Goal: Task Accomplishment & Management: Manage account settings

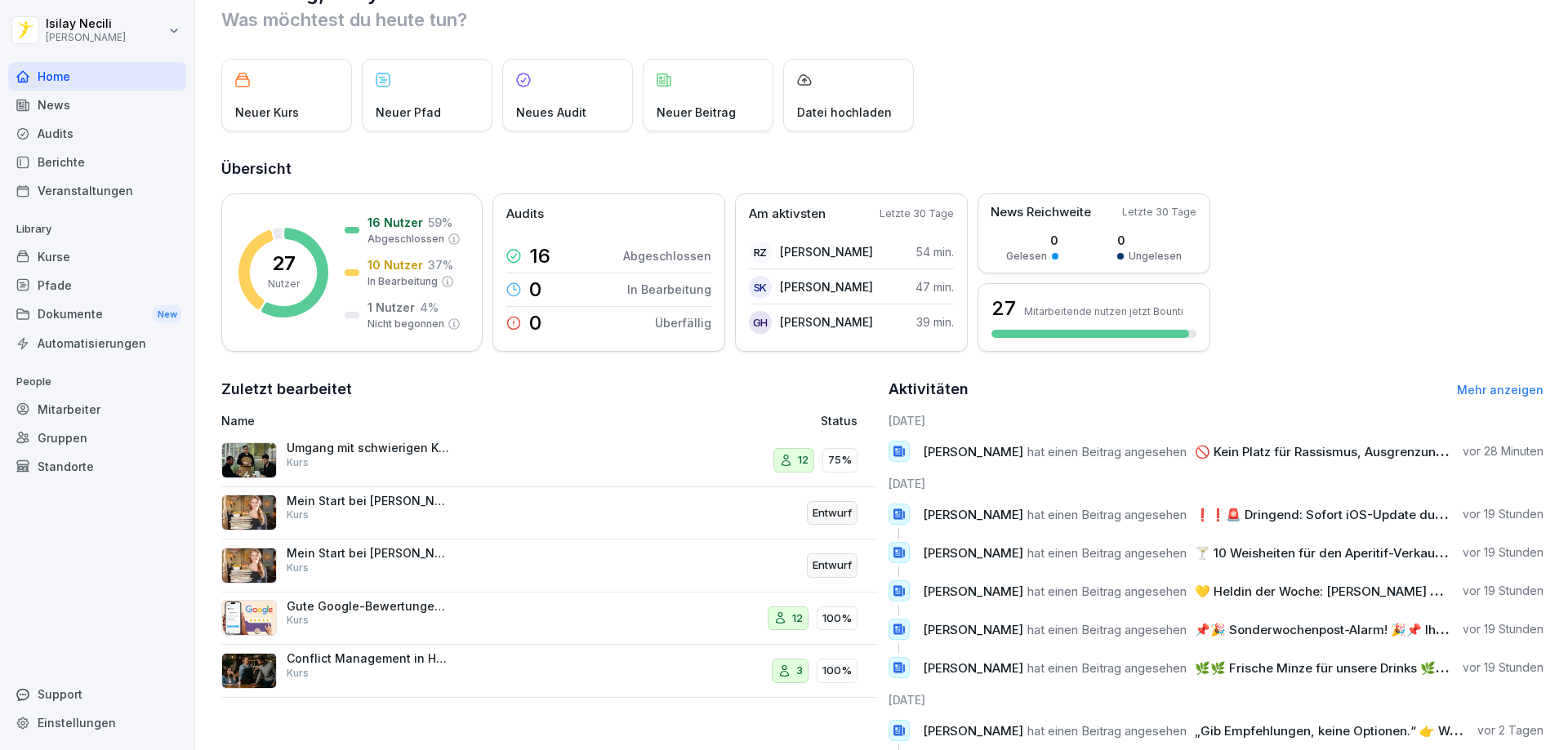
scroll to position [133, 0]
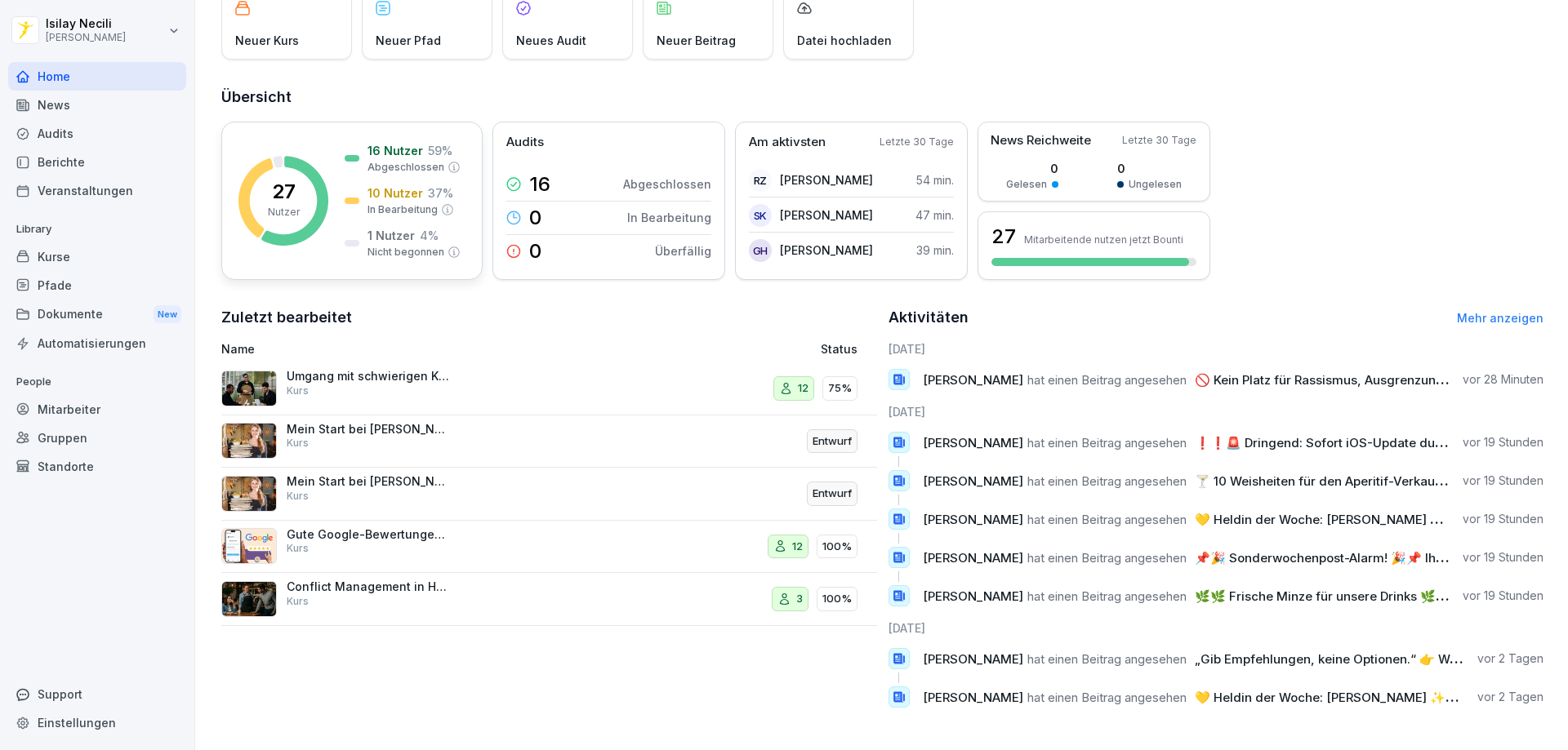
click at [253, 187] on rect at bounding box center [283, 200] width 89 height 89
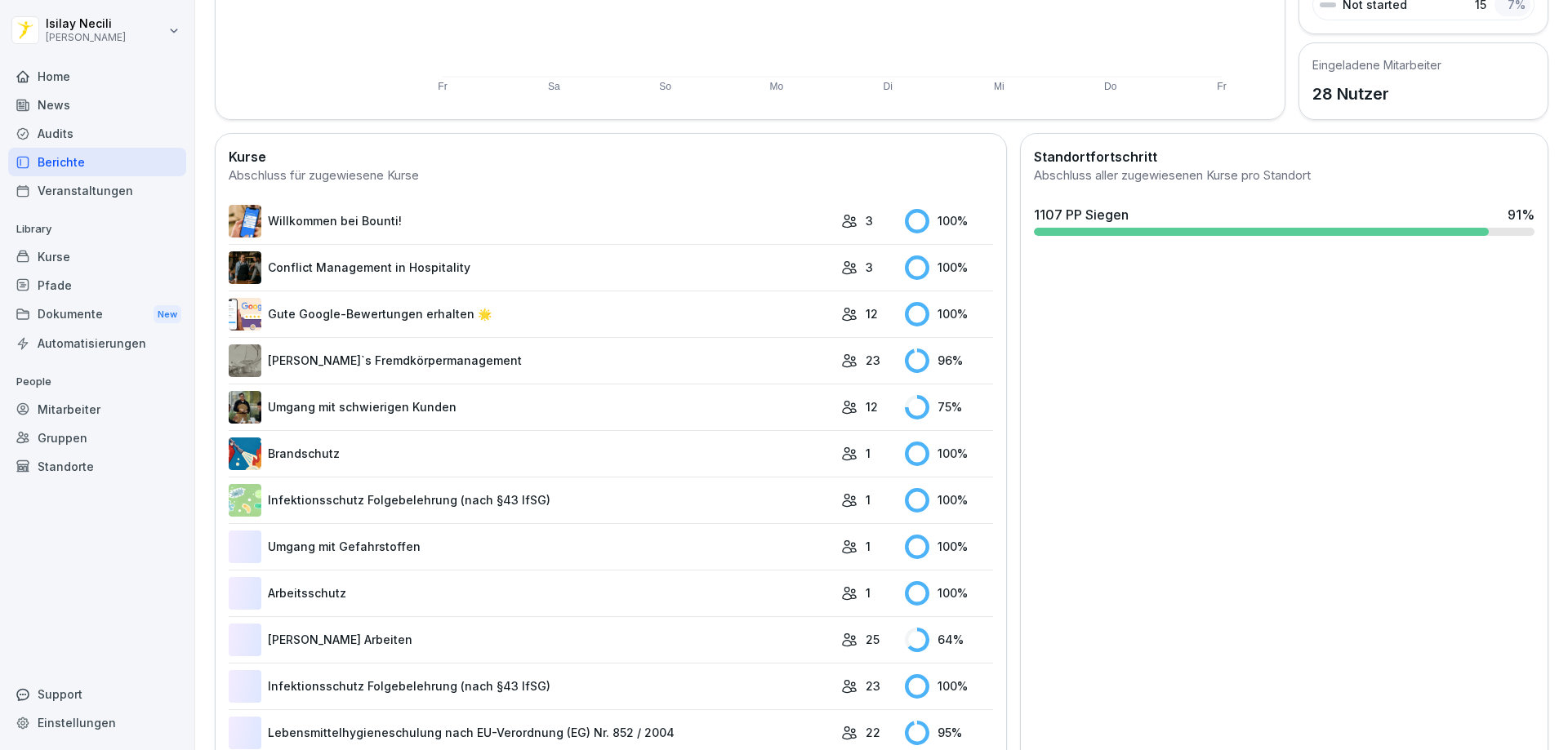
scroll to position [345, 0]
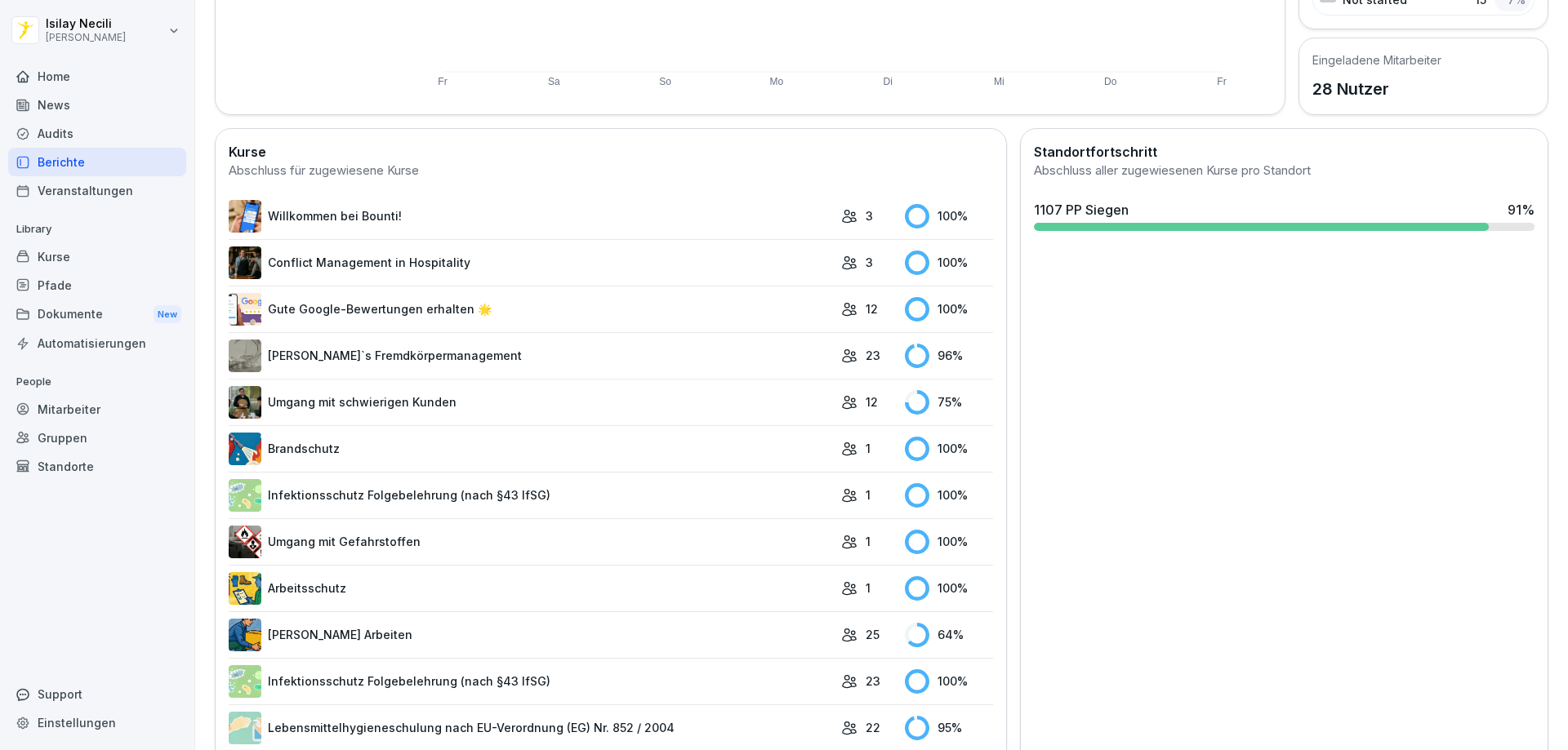
click at [864, 211] on div "3" at bounding box center [869, 216] width 57 height 17
click at [897, 207] on td "100 %" at bounding box center [945, 216] width 96 height 46
click at [905, 216] on rect at bounding box center [917, 215] width 24 height 24
click at [908, 221] on rect at bounding box center [917, 215] width 24 height 24
click at [303, 215] on link "Willkommen bei Bounti!" at bounding box center [531, 216] width 604 height 33
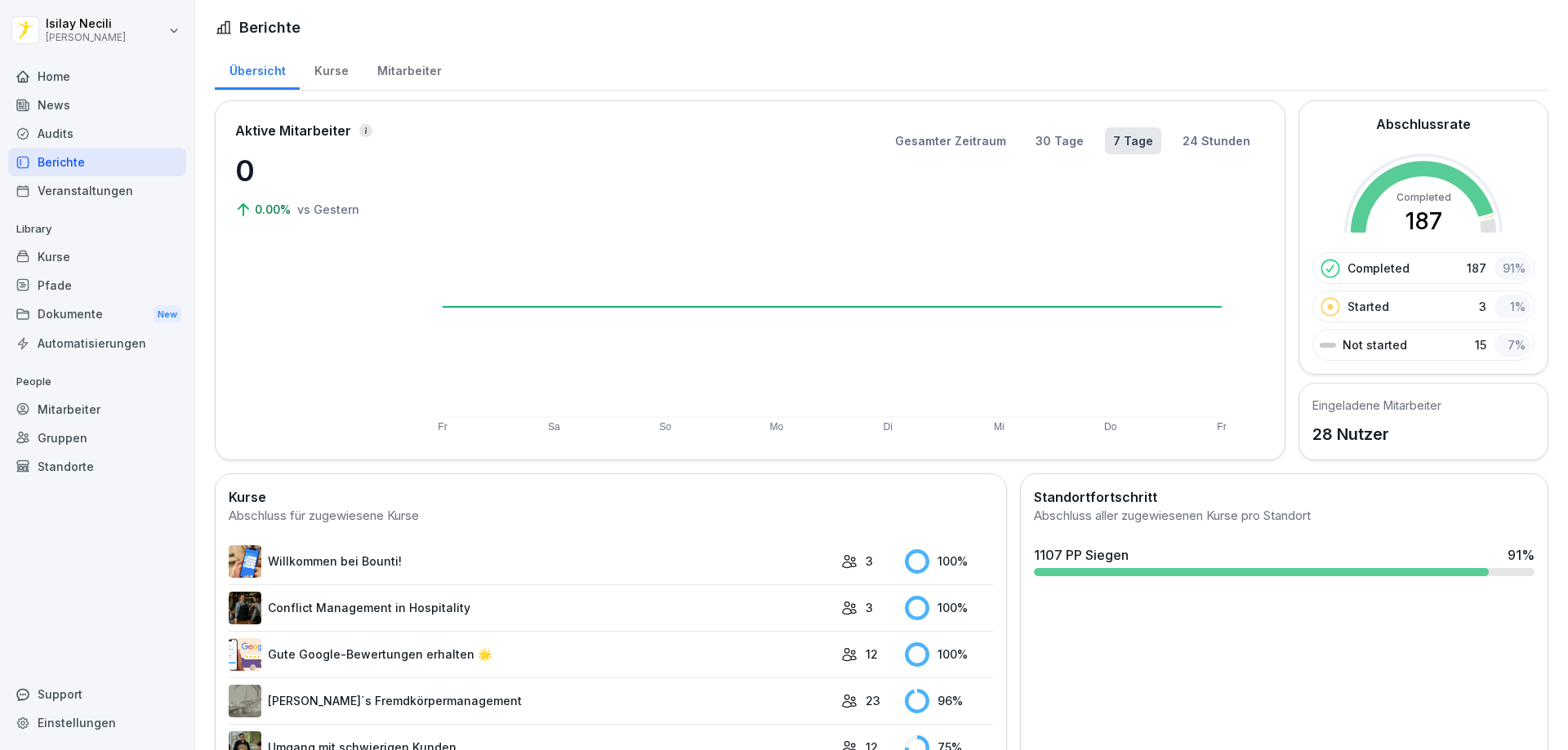
click at [381, 598] on link "Conflict Management in Hospitality" at bounding box center [531, 608] width 604 height 33
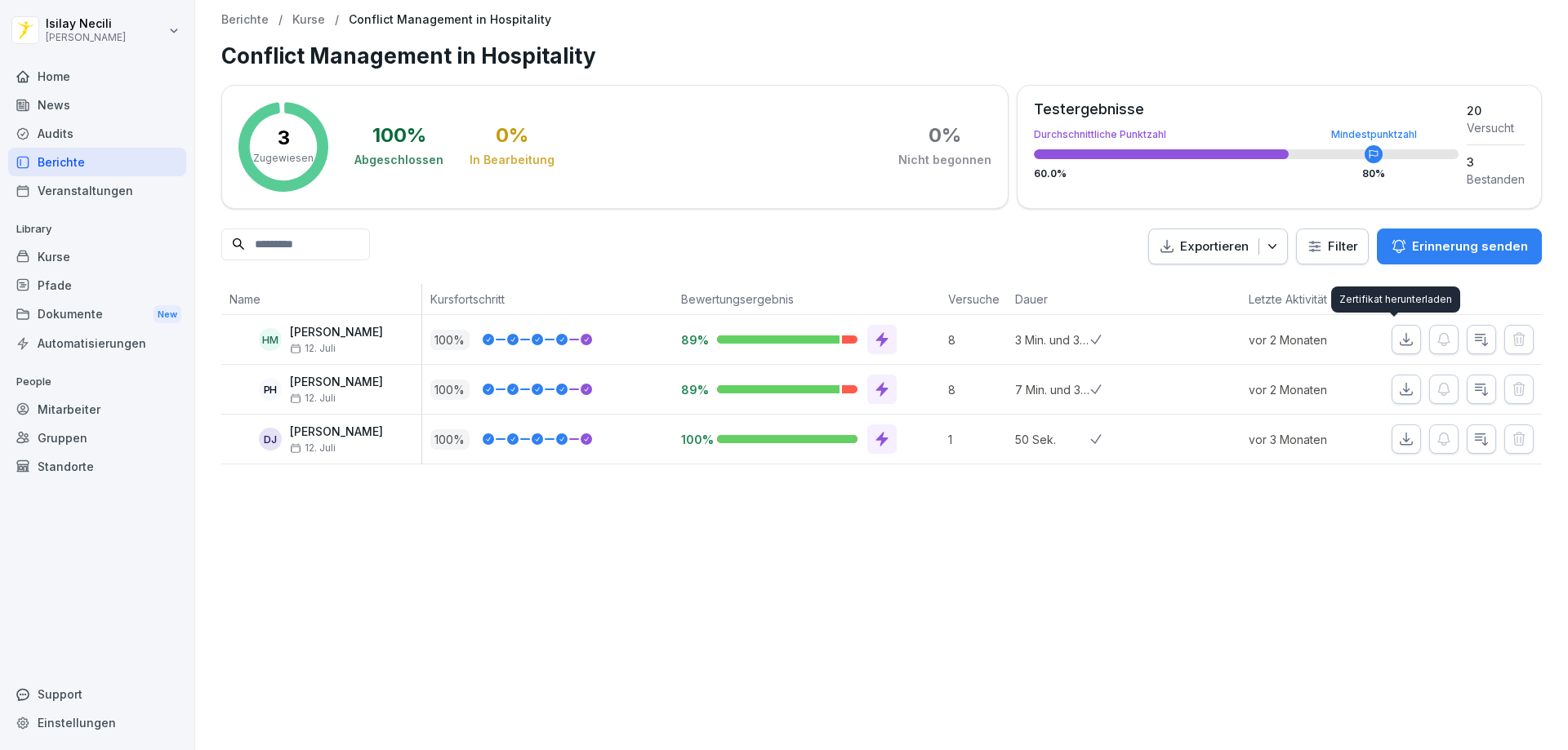
click at [1401, 338] on icon "button" at bounding box center [1406, 339] width 12 height 12
click at [1398, 388] on icon "button" at bounding box center [1405, 388] width 16 height 16
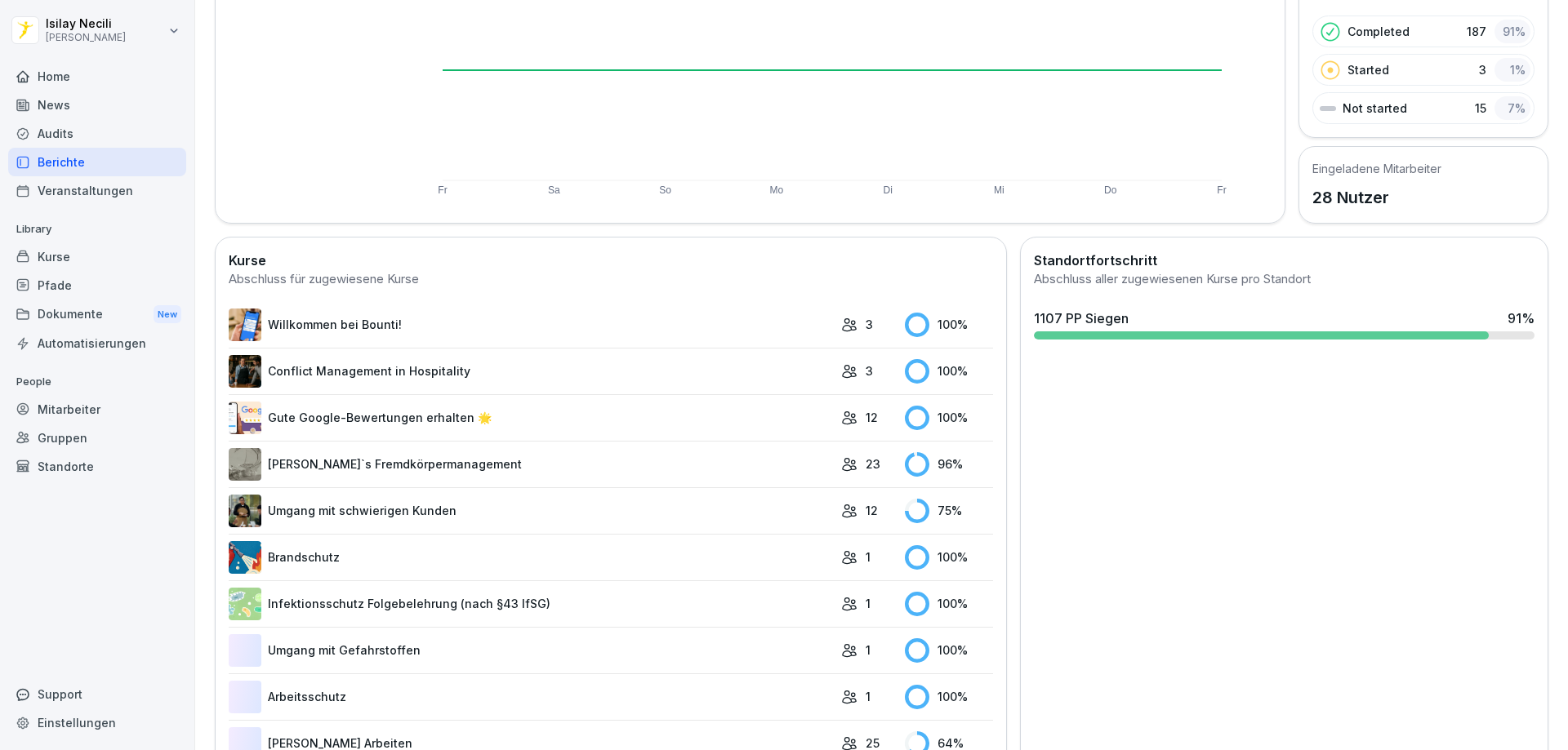
scroll to position [245, 0]
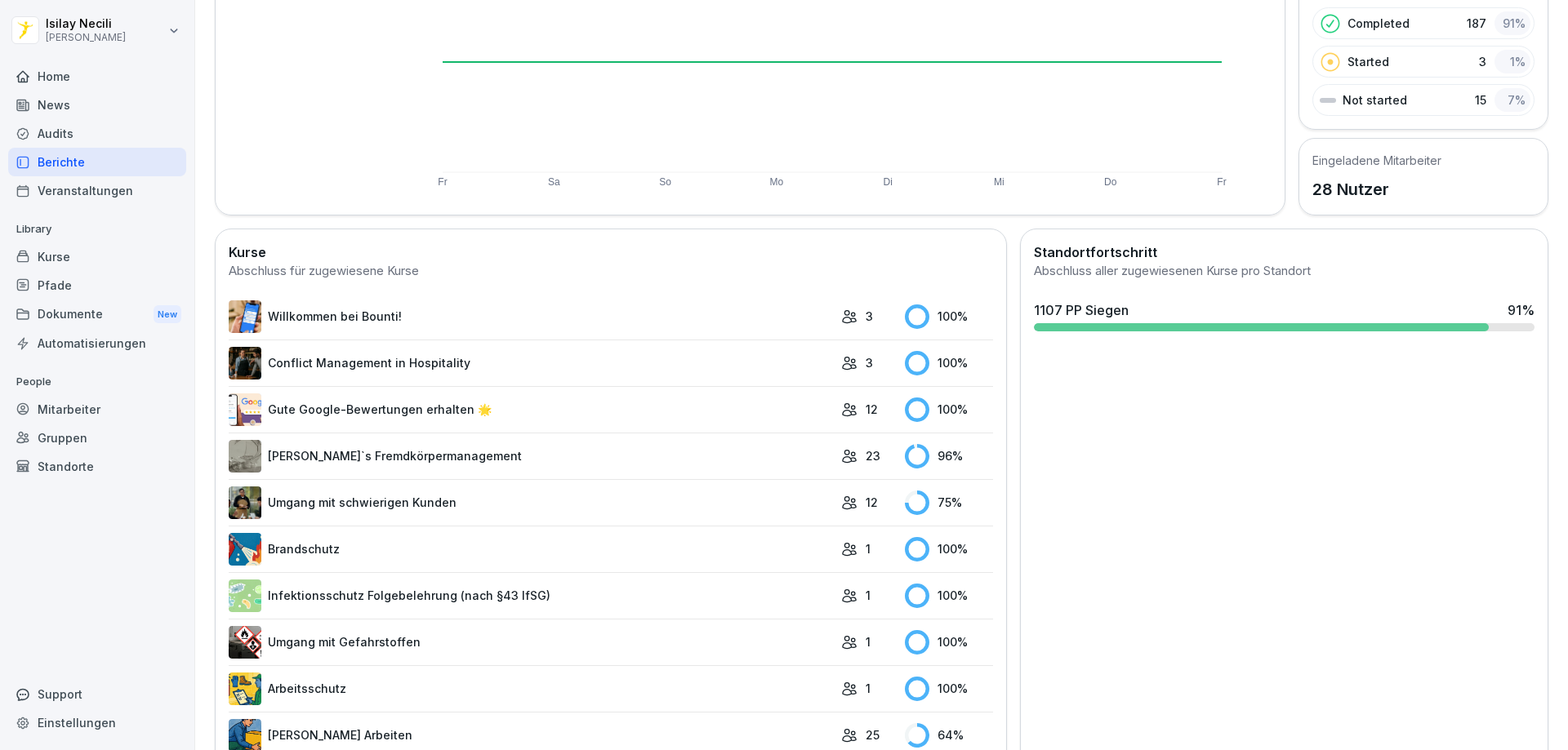
click at [465, 413] on link "Gute Google-Bewertungen erhalten 🌟" at bounding box center [531, 410] width 604 height 33
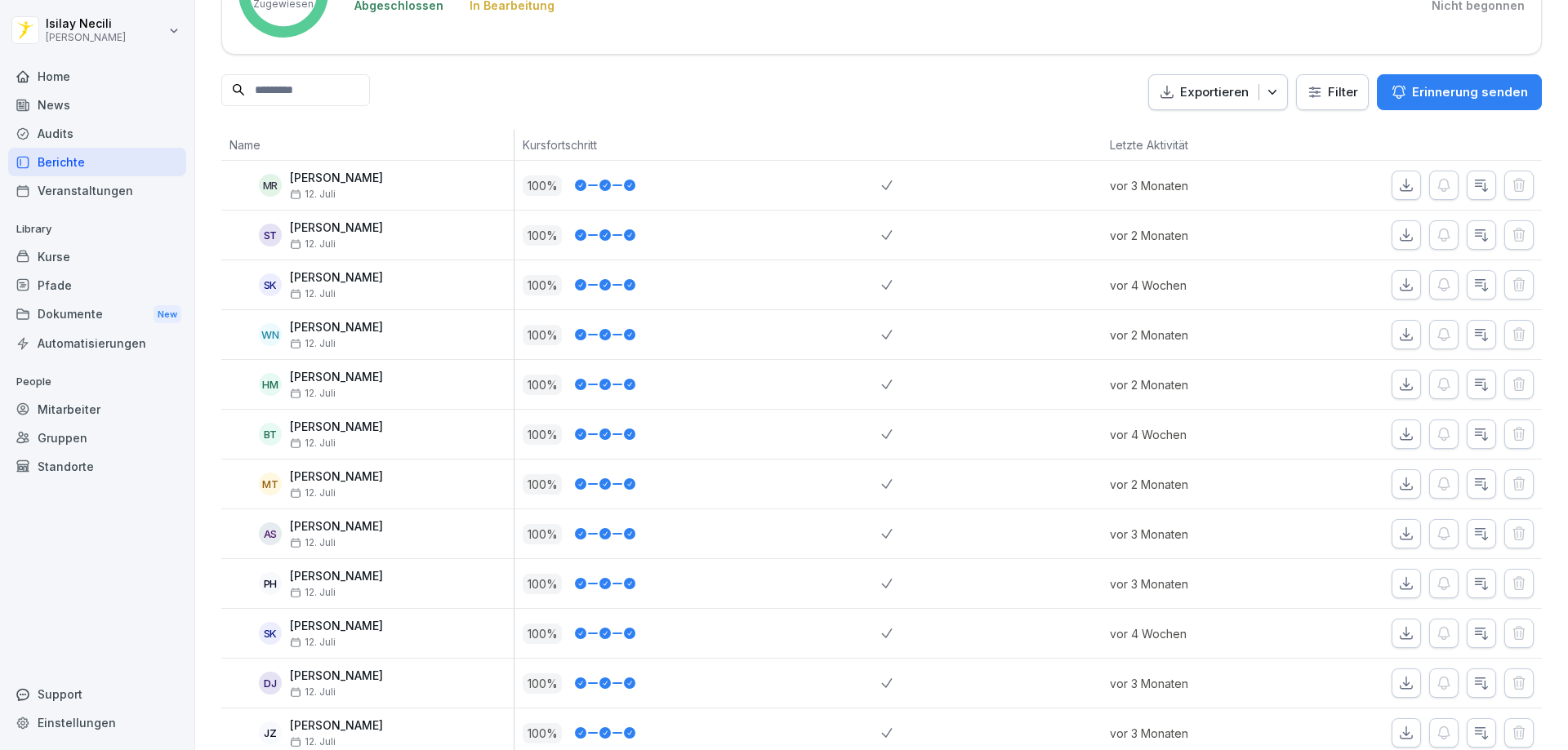
scroll to position [200, 0]
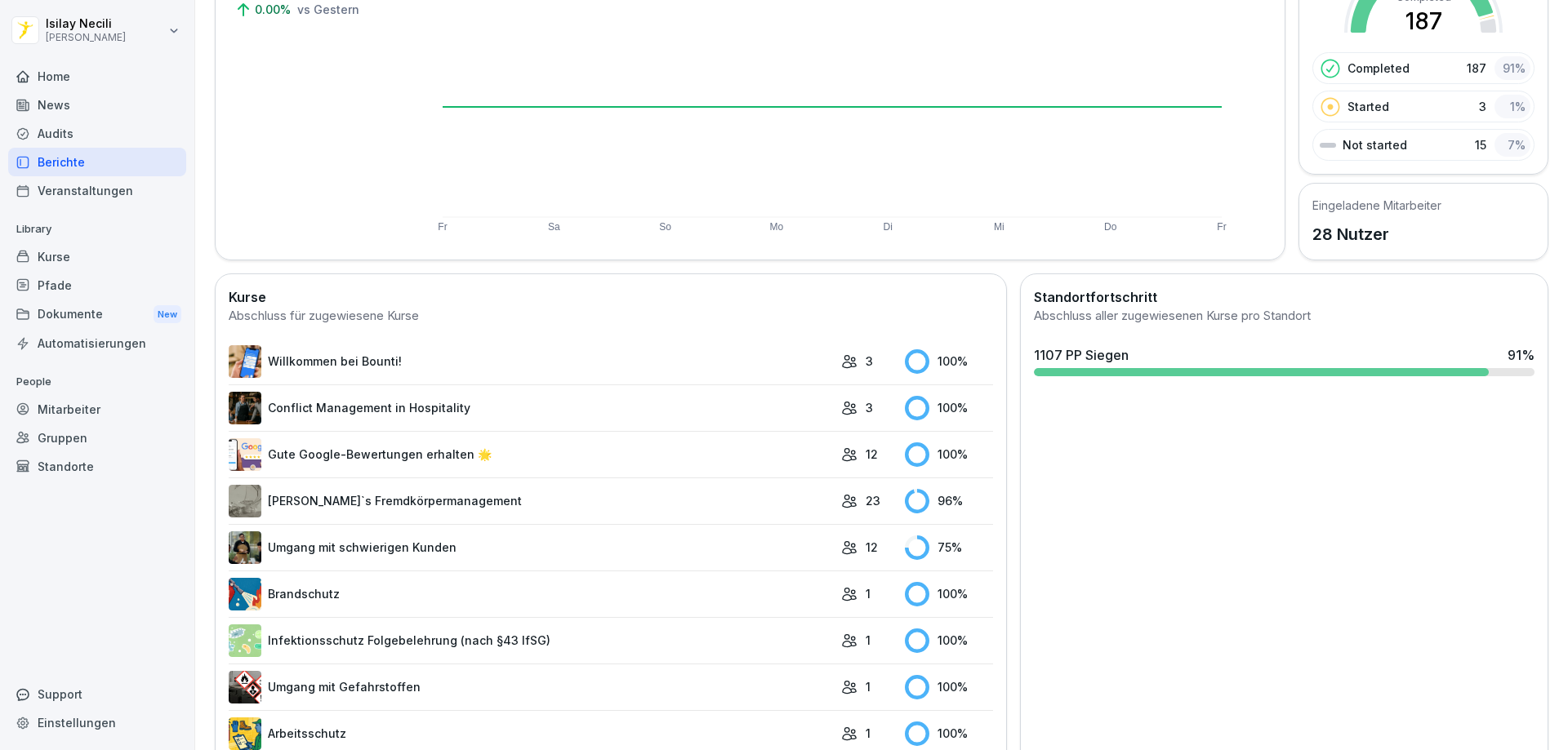
click at [453, 501] on link "[PERSON_NAME]`s Fremdkörpermanagement" at bounding box center [531, 501] width 604 height 33
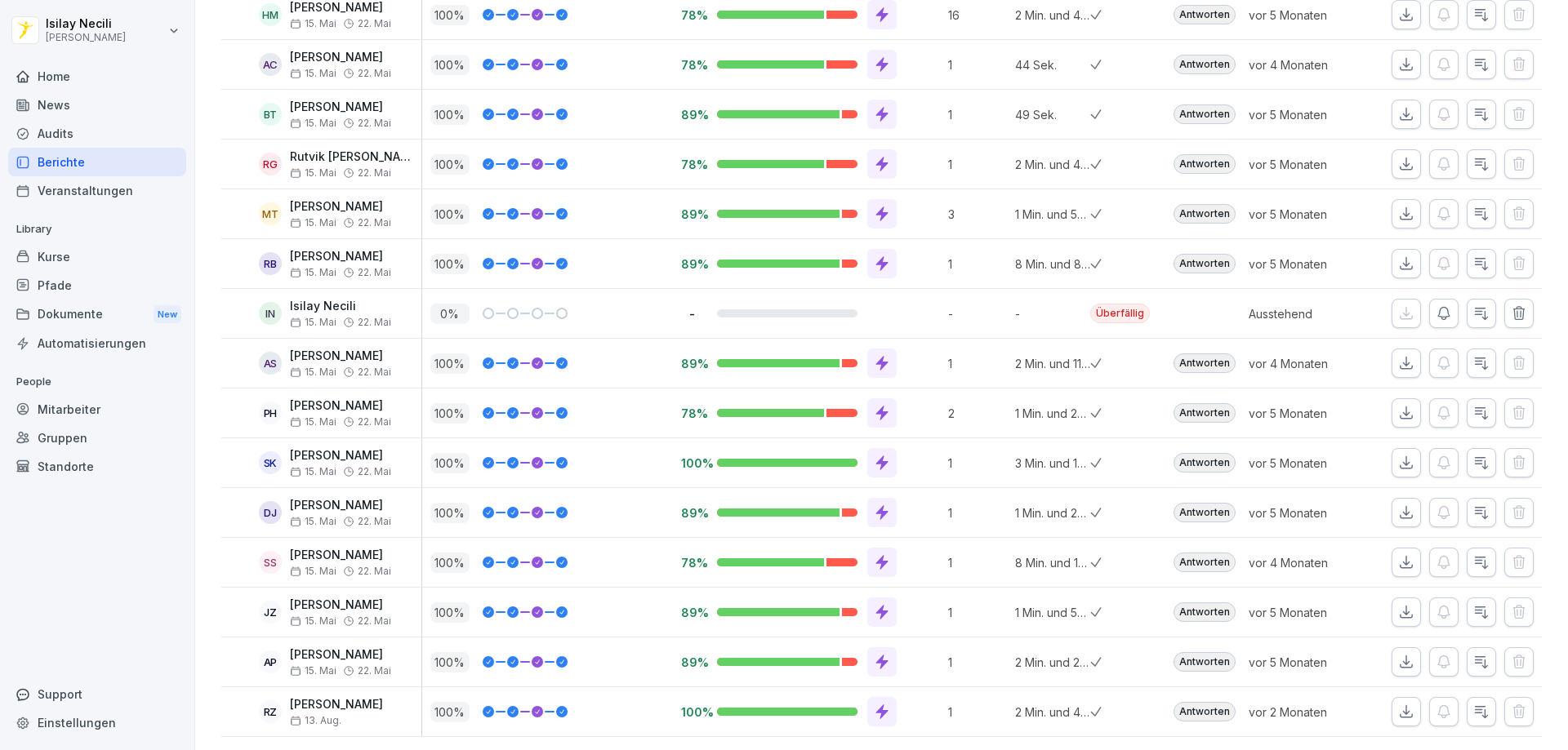
scroll to position [735, 0]
click at [1516, 306] on button "button" at bounding box center [1519, 313] width 30 height 30
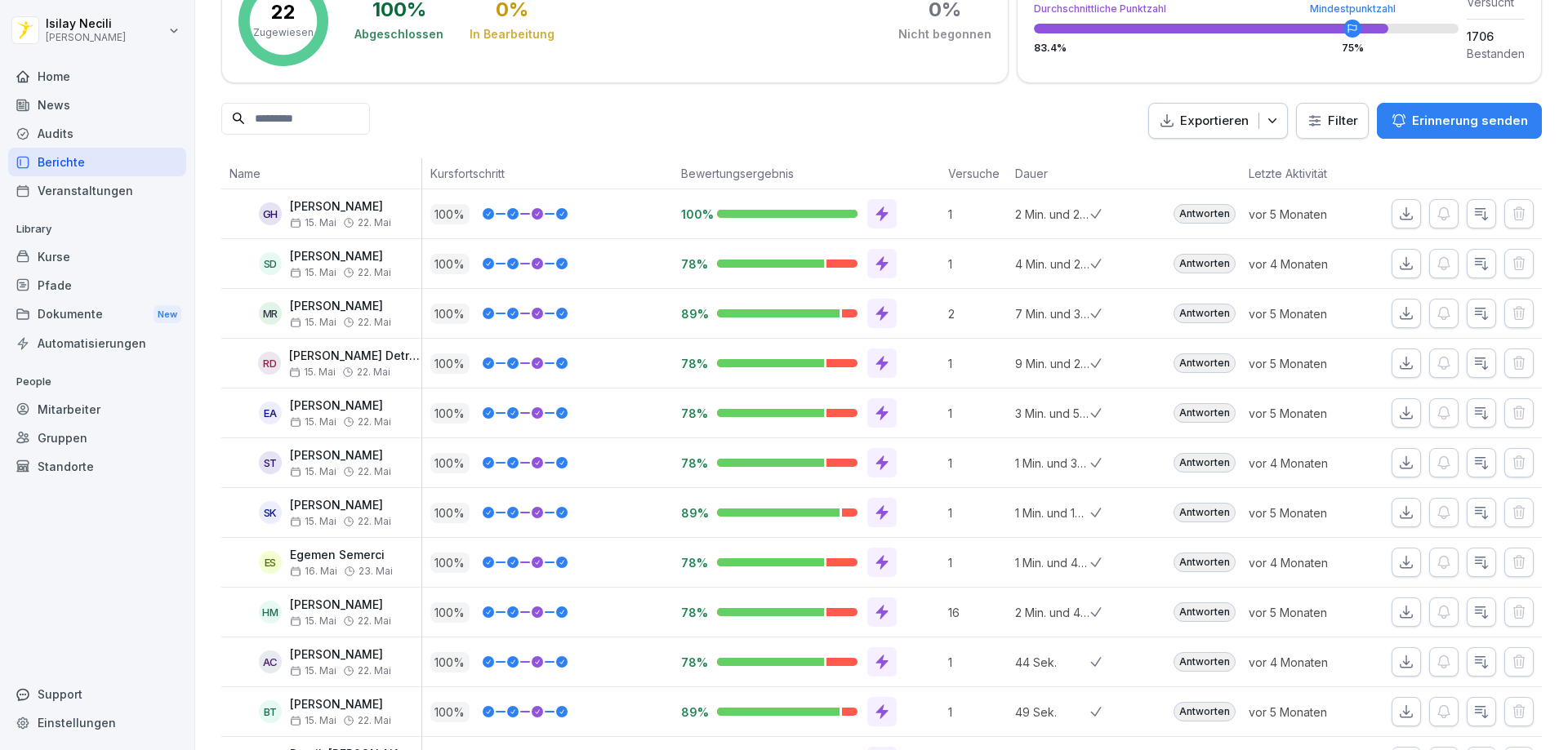
scroll to position [45, 0]
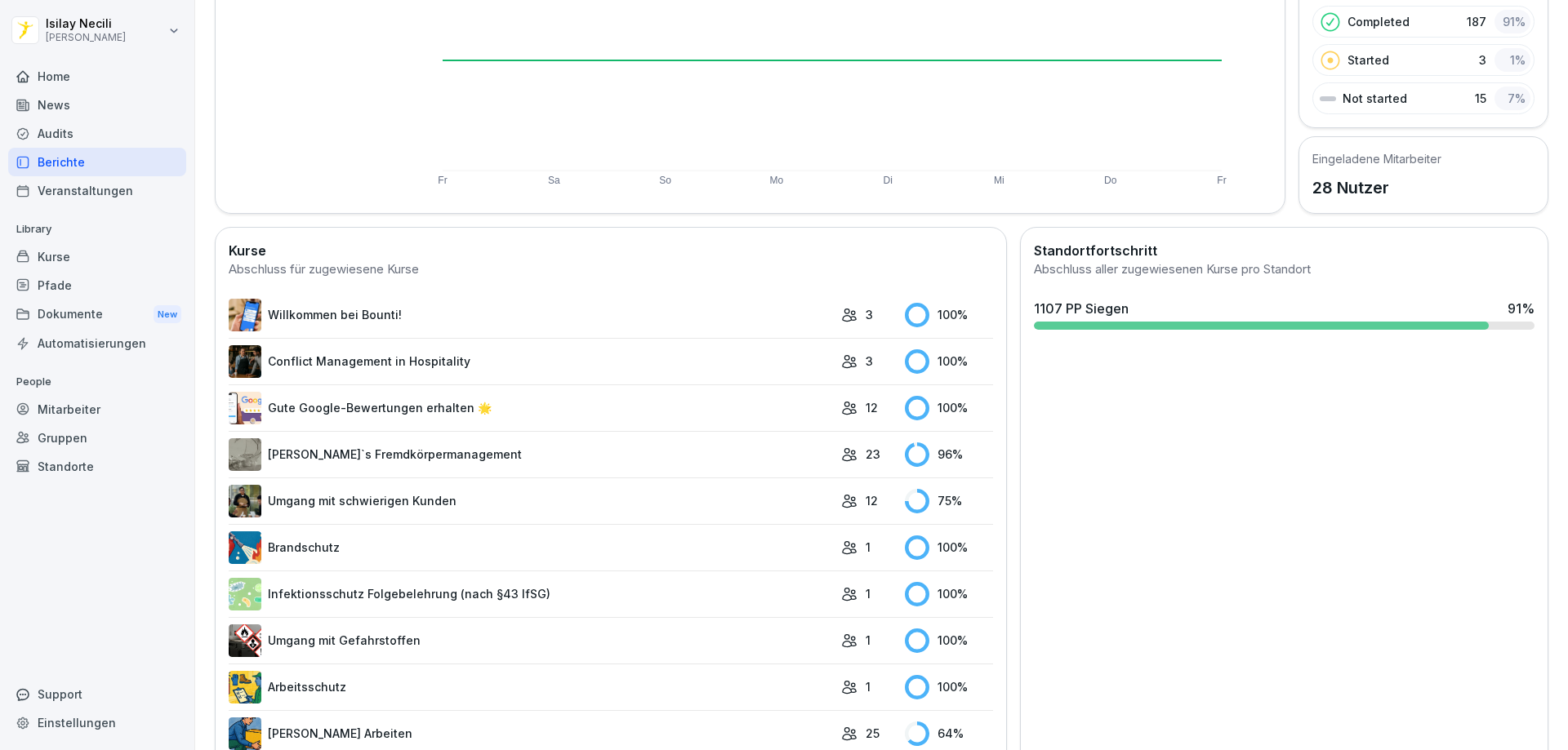
scroll to position [47, 0]
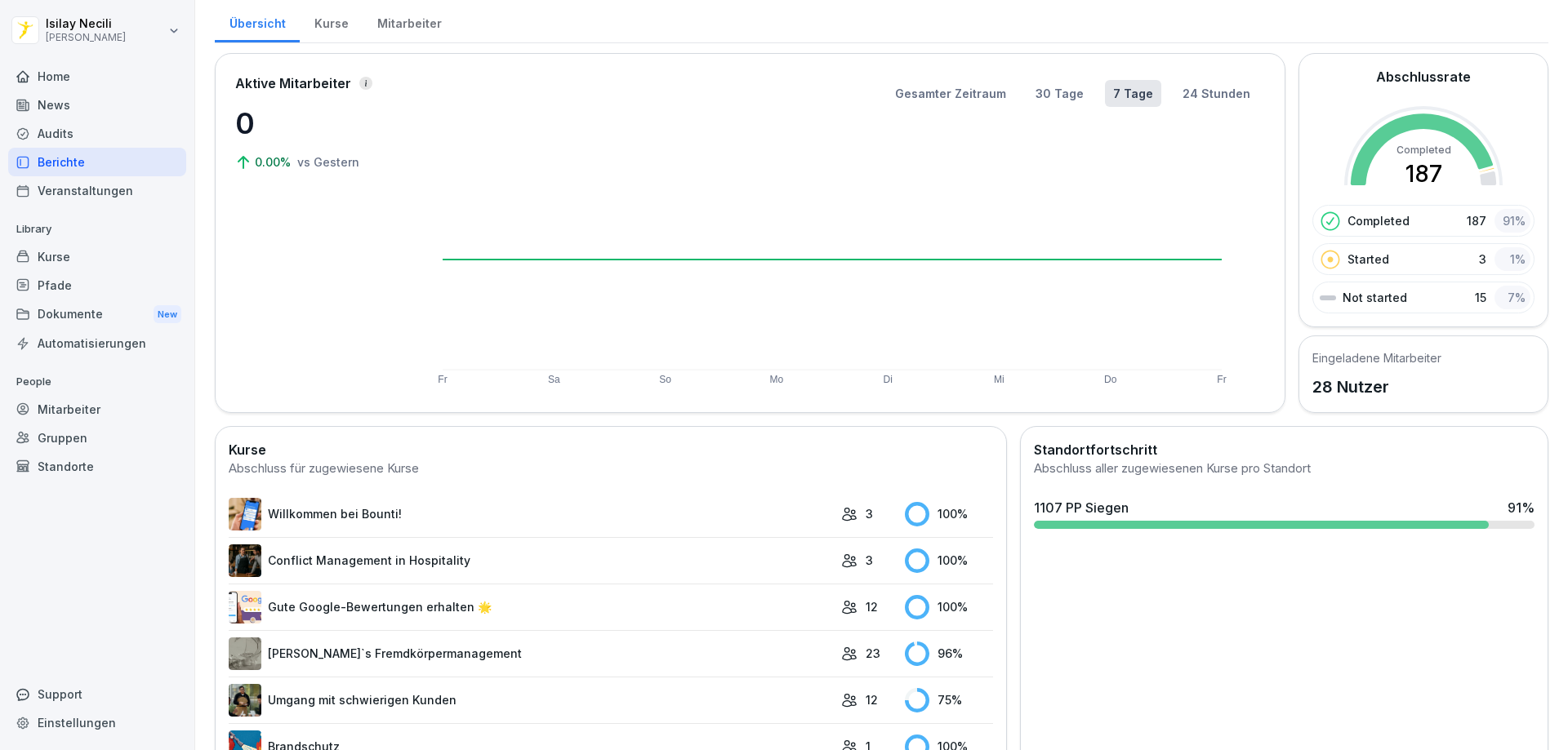
click at [1326, 383] on p "28 Nutzer" at bounding box center [1377, 387] width 129 height 24
click at [1317, 391] on p "28 Nutzer" at bounding box center [1377, 387] width 129 height 24
click at [1350, 384] on p "28 Nutzer" at bounding box center [1377, 387] width 129 height 24
click at [57, 71] on div "Home" at bounding box center [96, 77] width 178 height 29
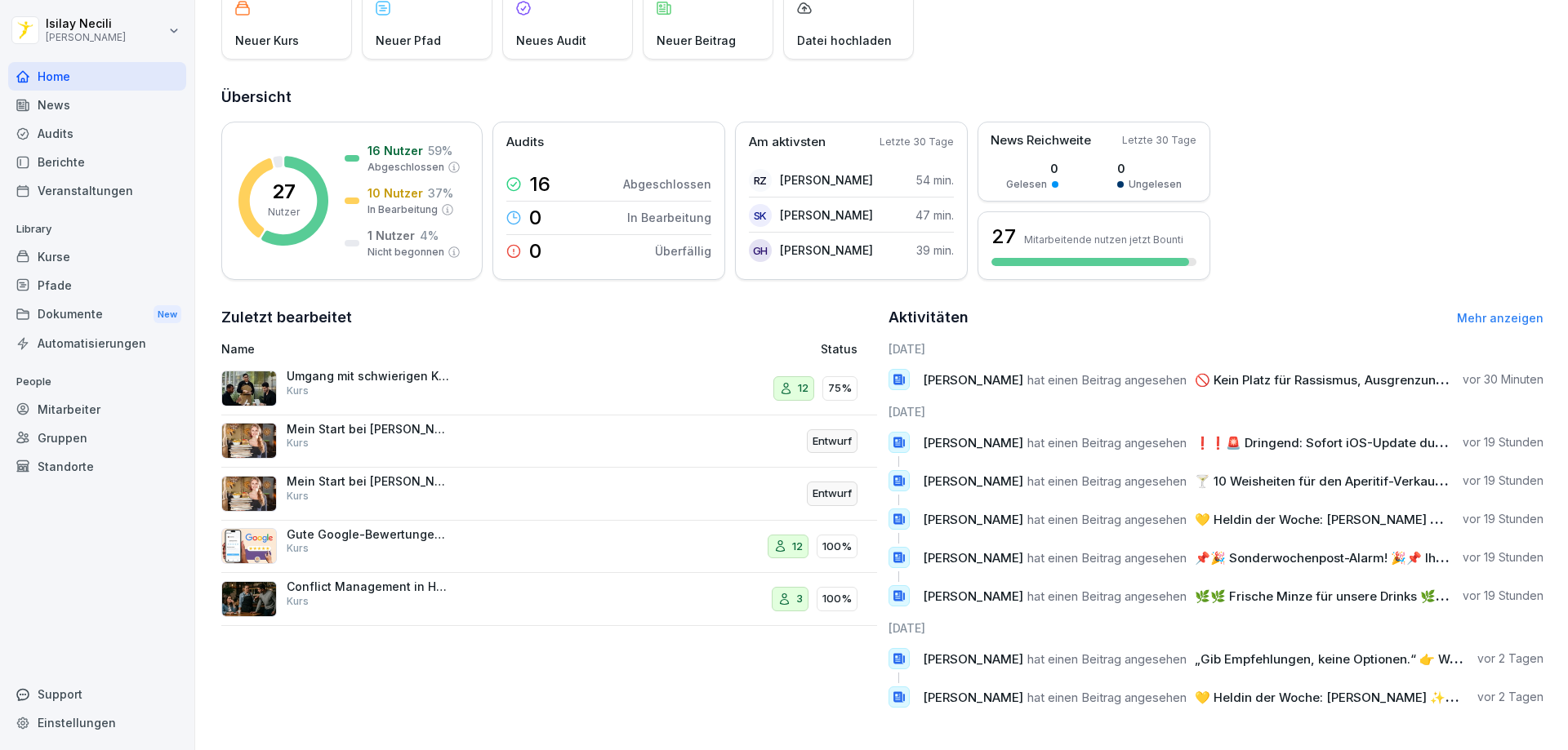
scroll to position [133, 0]
click at [61, 101] on div "News" at bounding box center [96, 105] width 178 height 29
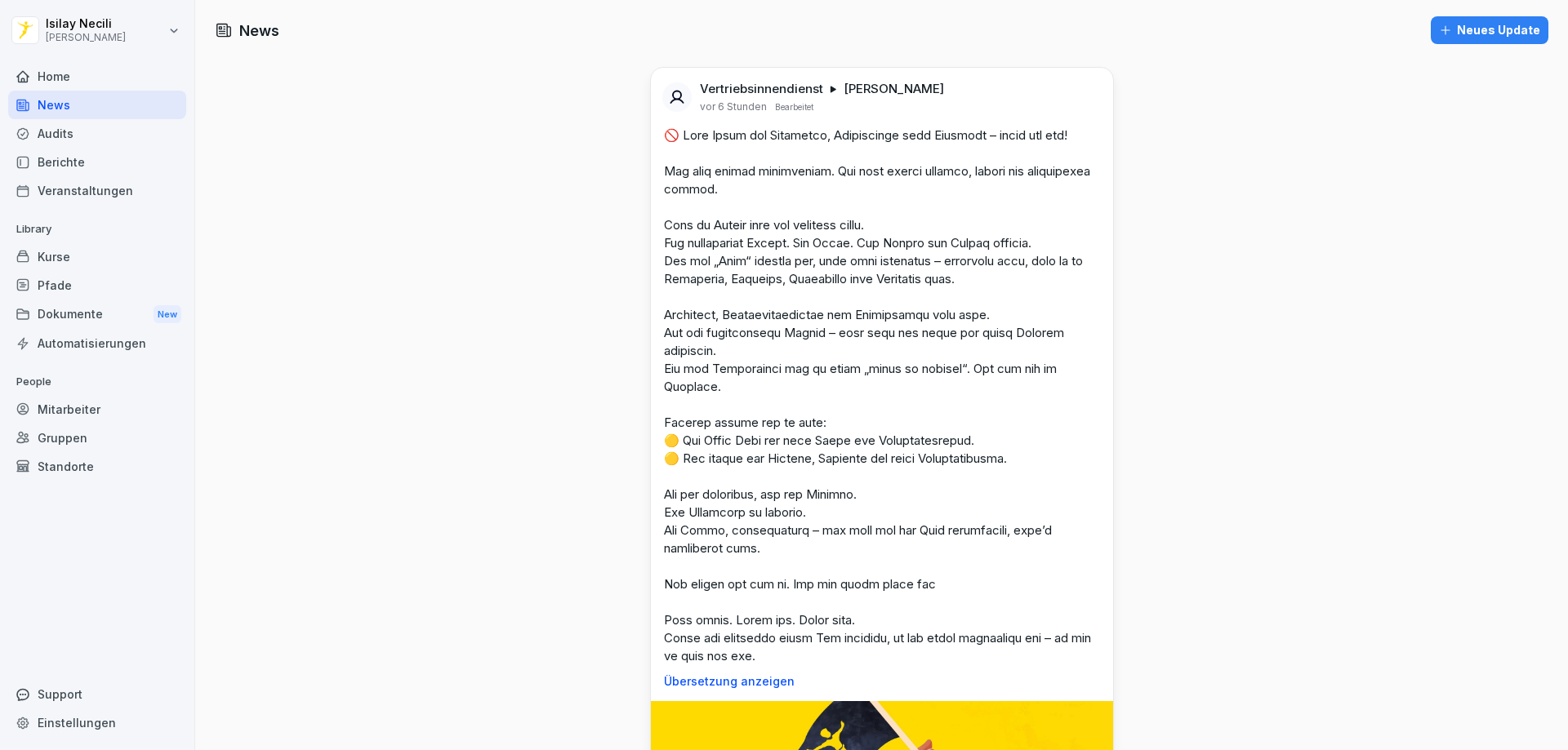
click at [65, 125] on div "Audits" at bounding box center [96, 134] width 178 height 29
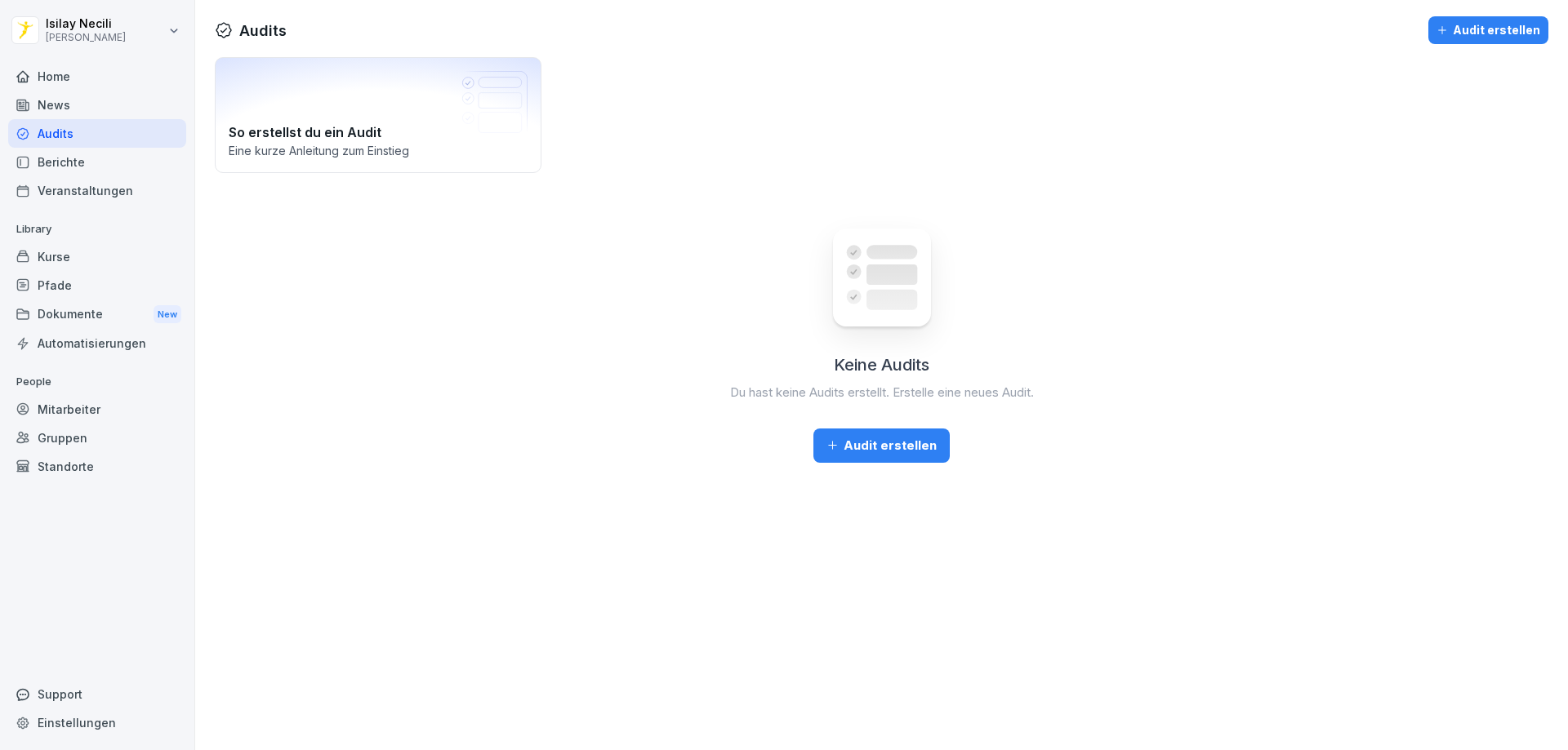
click at [57, 413] on div "Mitarbeiter" at bounding box center [96, 410] width 178 height 29
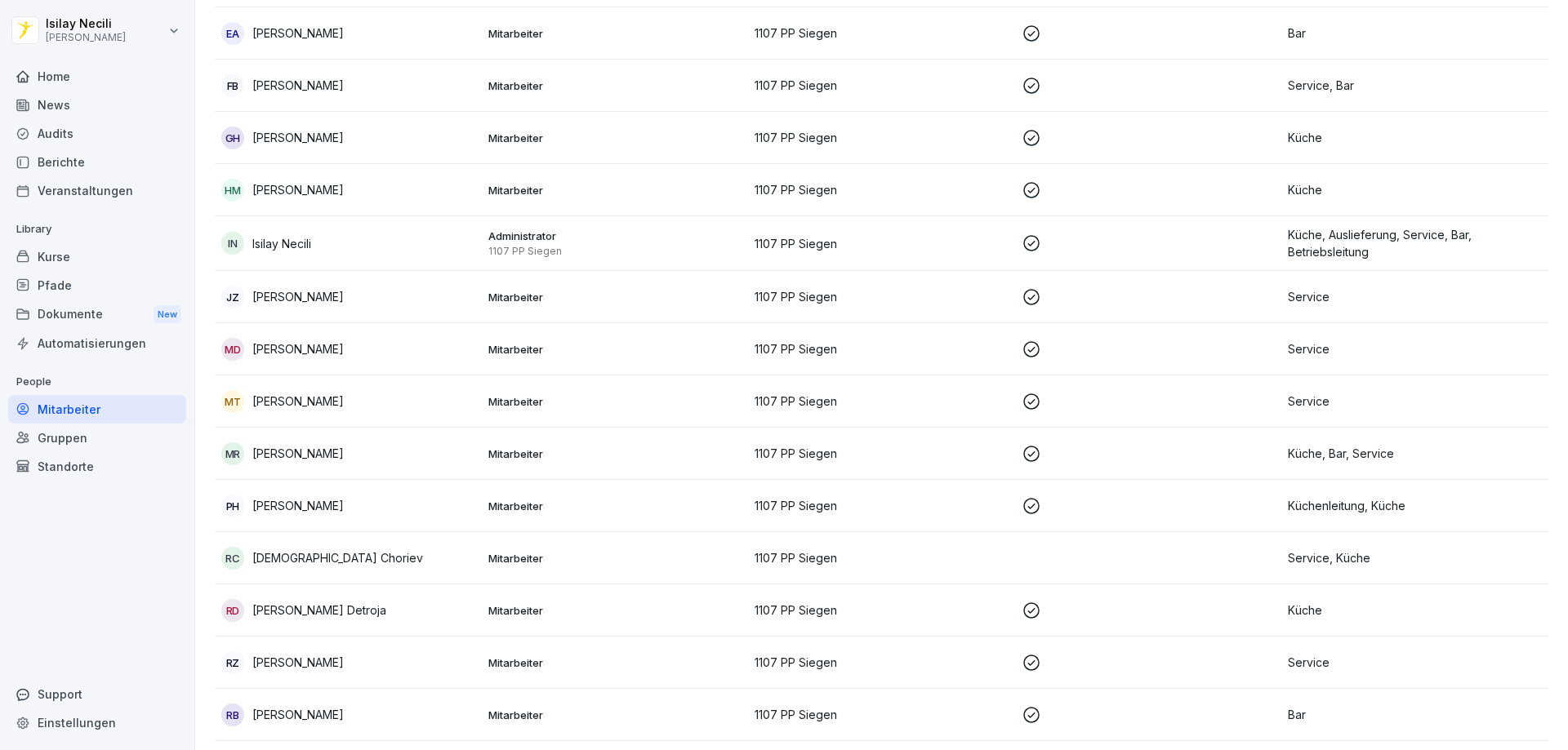
scroll to position [571, 0]
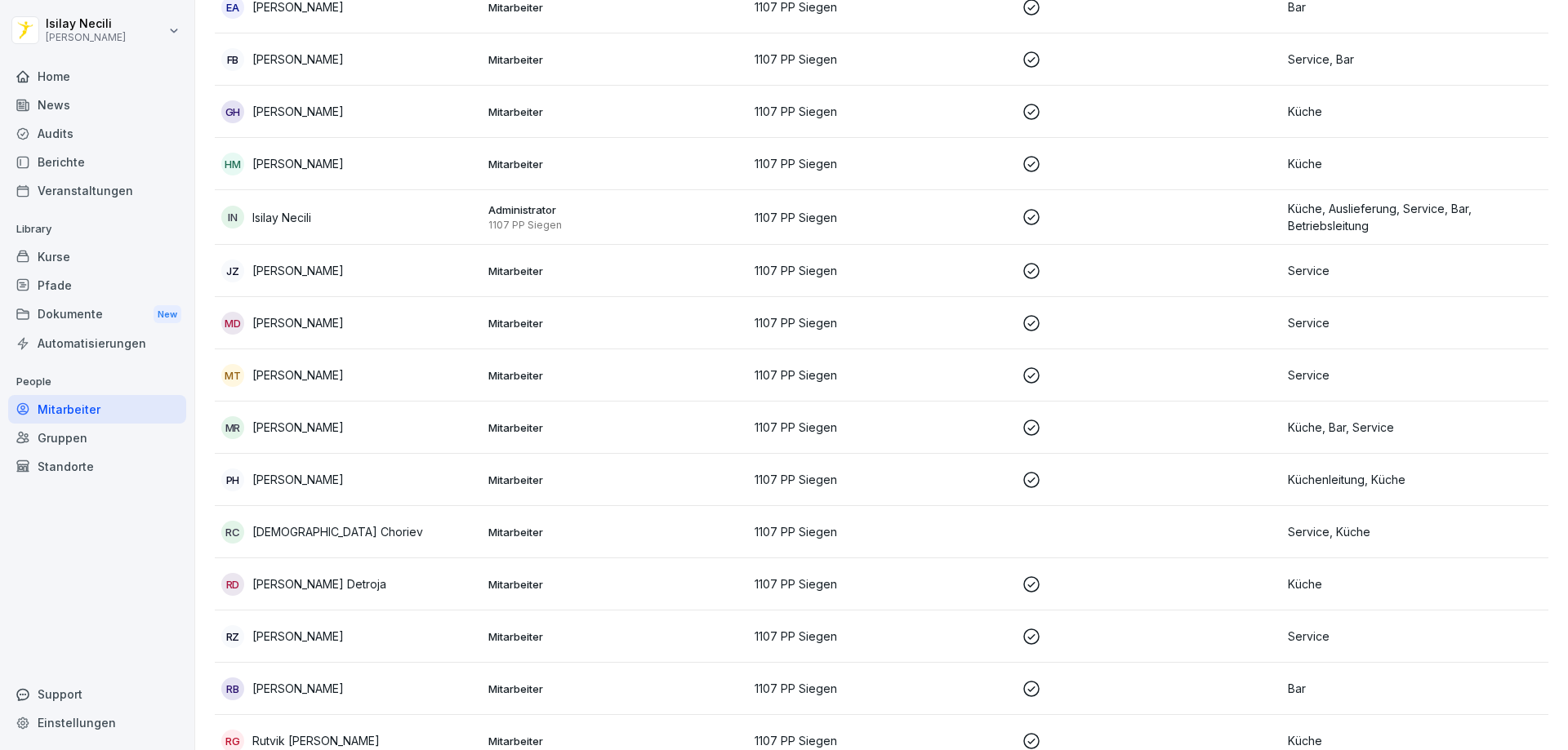
drag, startPoint x: 1155, startPoint y: 213, endPoint x: 281, endPoint y: 219, distance: 874.0
click at [281, 219] on p "Isilay Necili" at bounding box center [281, 217] width 59 height 17
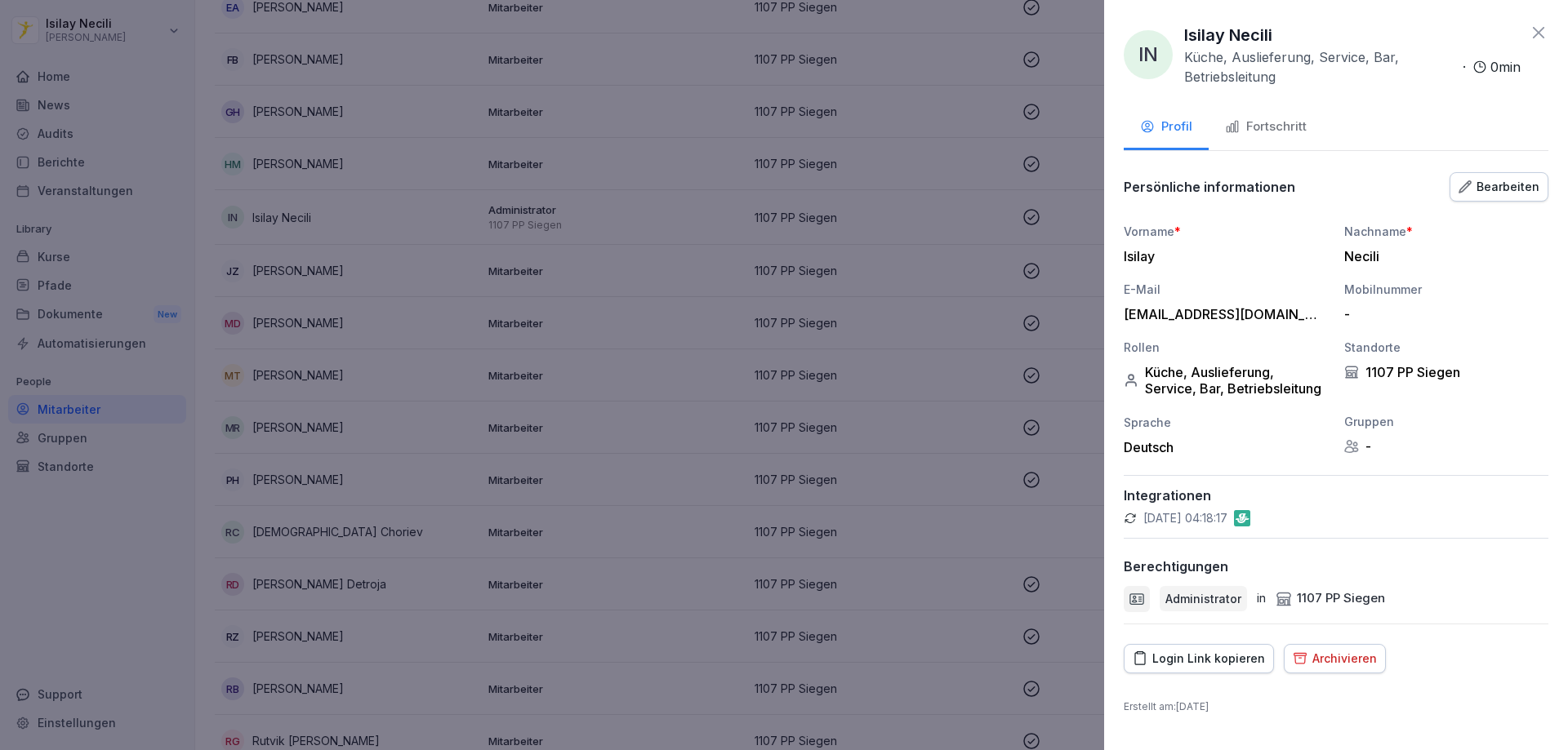
click at [1336, 651] on div "Archivieren" at bounding box center [1334, 659] width 84 height 18
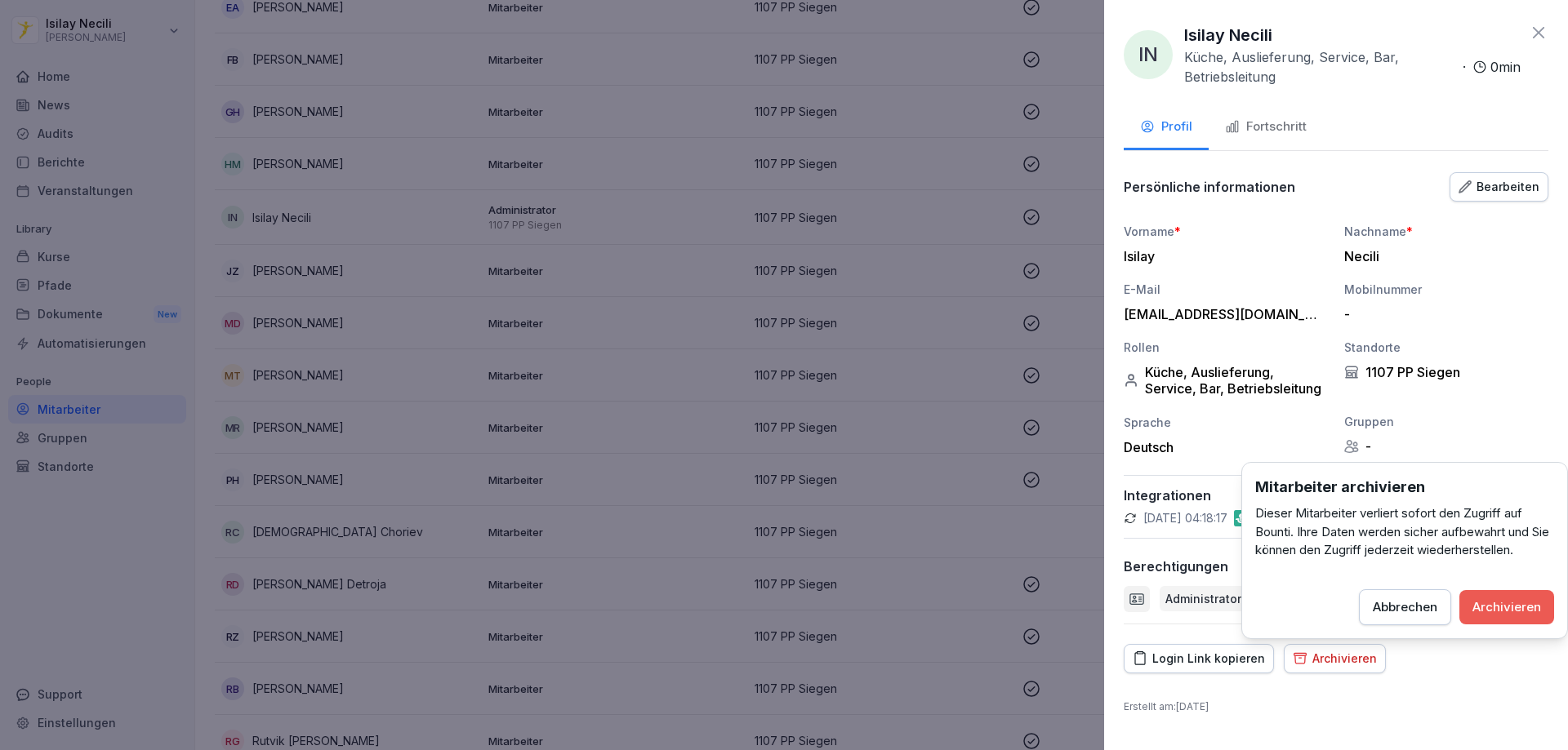
click at [1510, 598] on div "Archivieren" at bounding box center [1506, 607] width 68 height 18
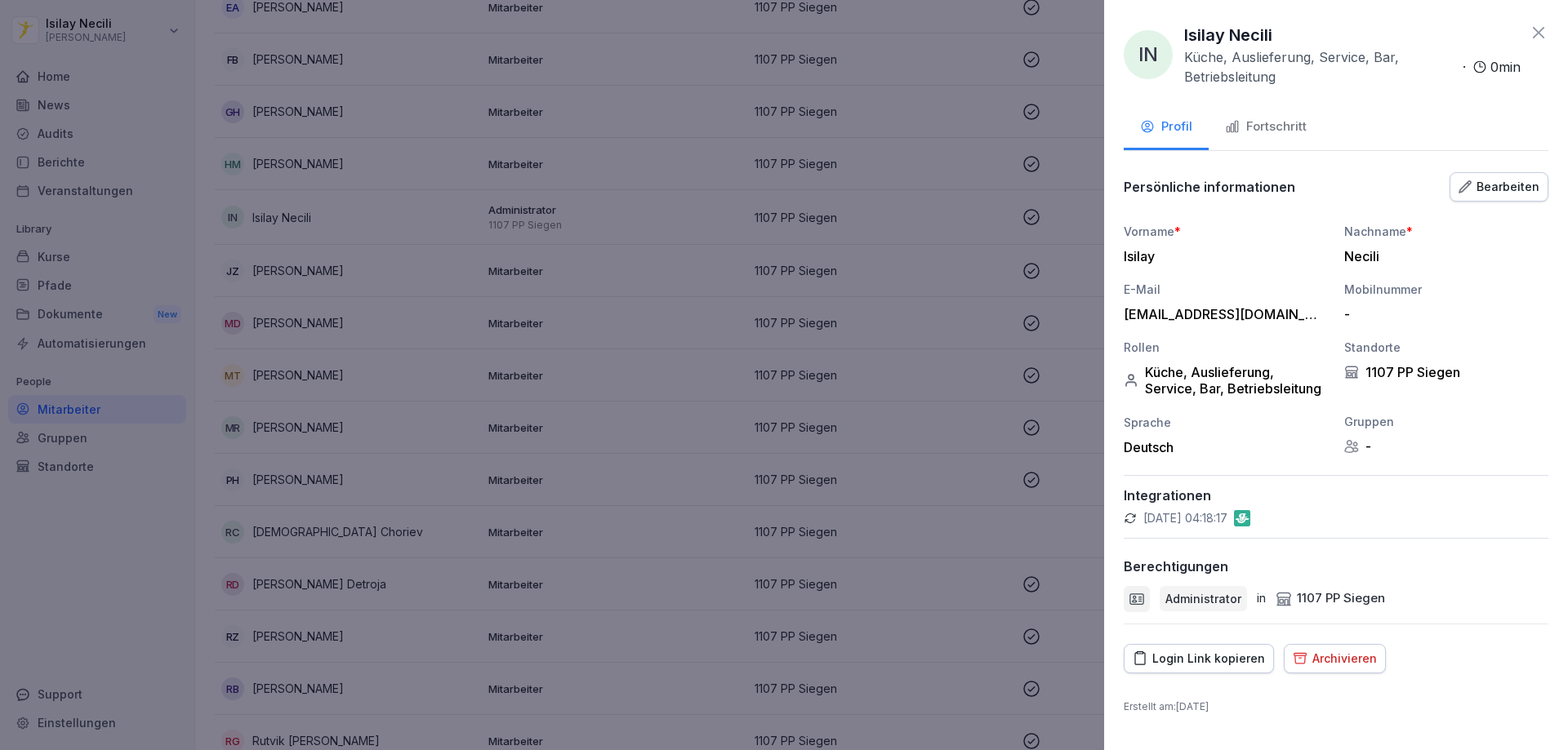
click at [1302, 664] on div "Archivieren" at bounding box center [1334, 659] width 84 height 18
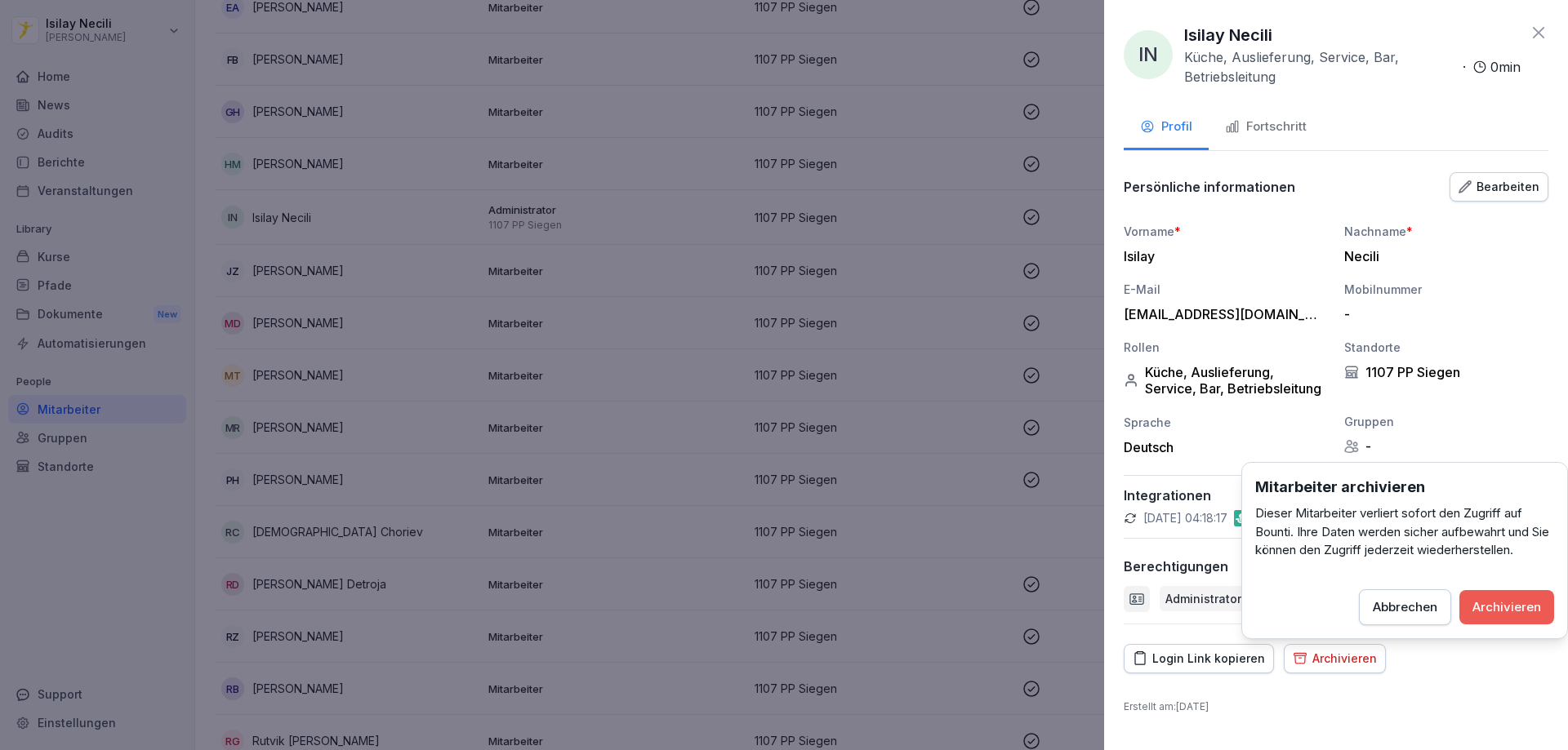
click at [1507, 603] on div "Archivieren" at bounding box center [1506, 607] width 68 height 18
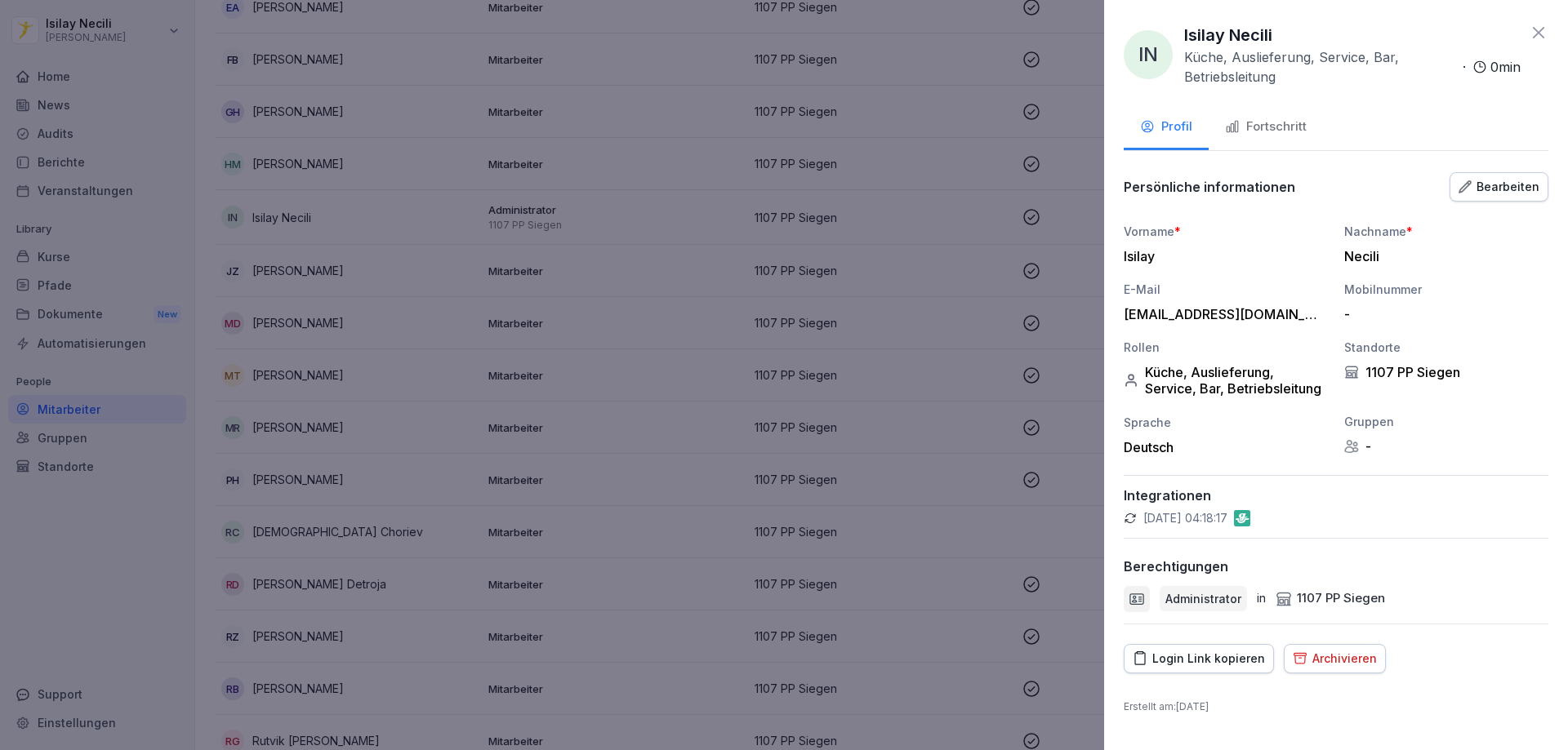
click at [839, 615] on div at bounding box center [784, 375] width 1568 height 750
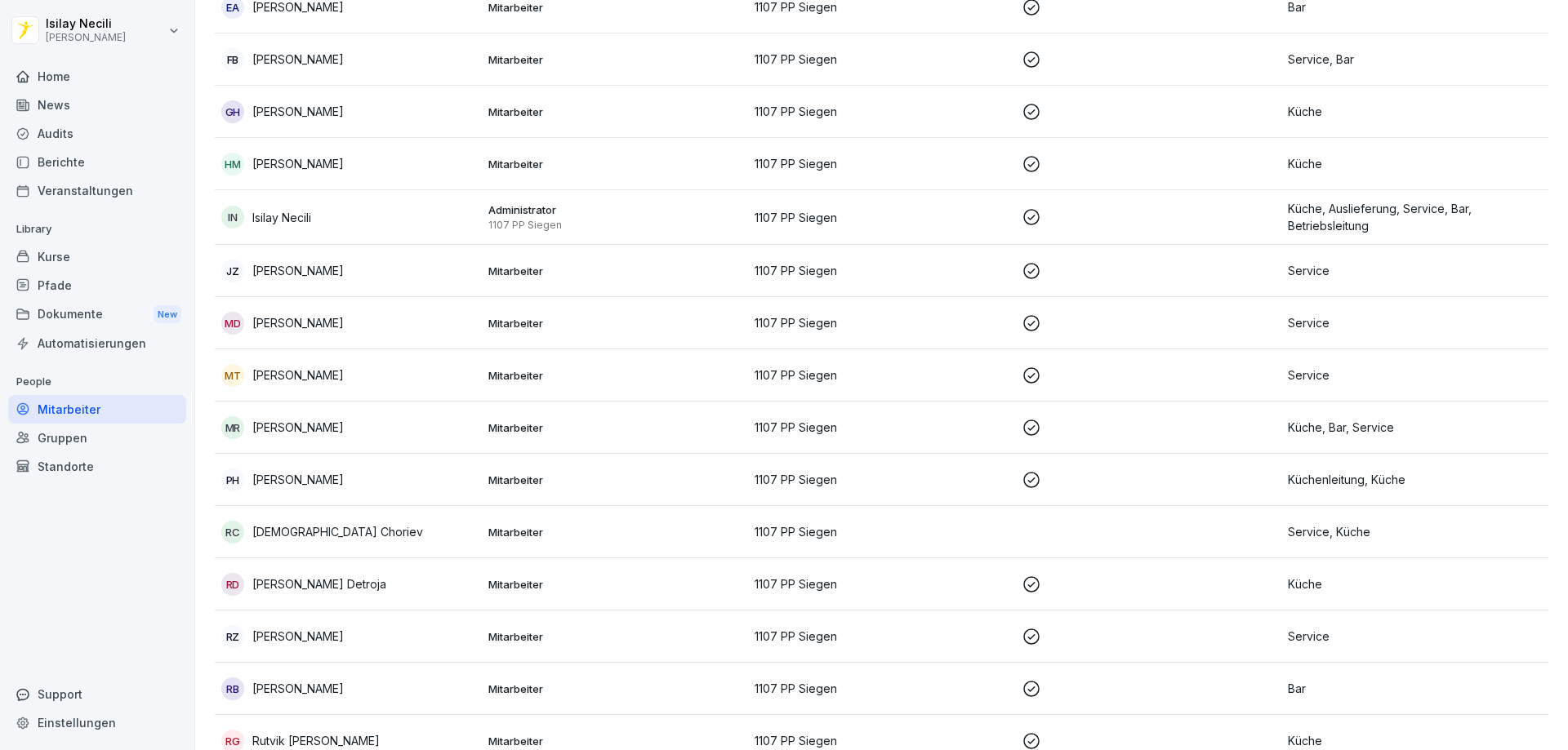
click at [1297, 538] on p "Service, Küche" at bounding box center [1415, 532] width 254 height 17
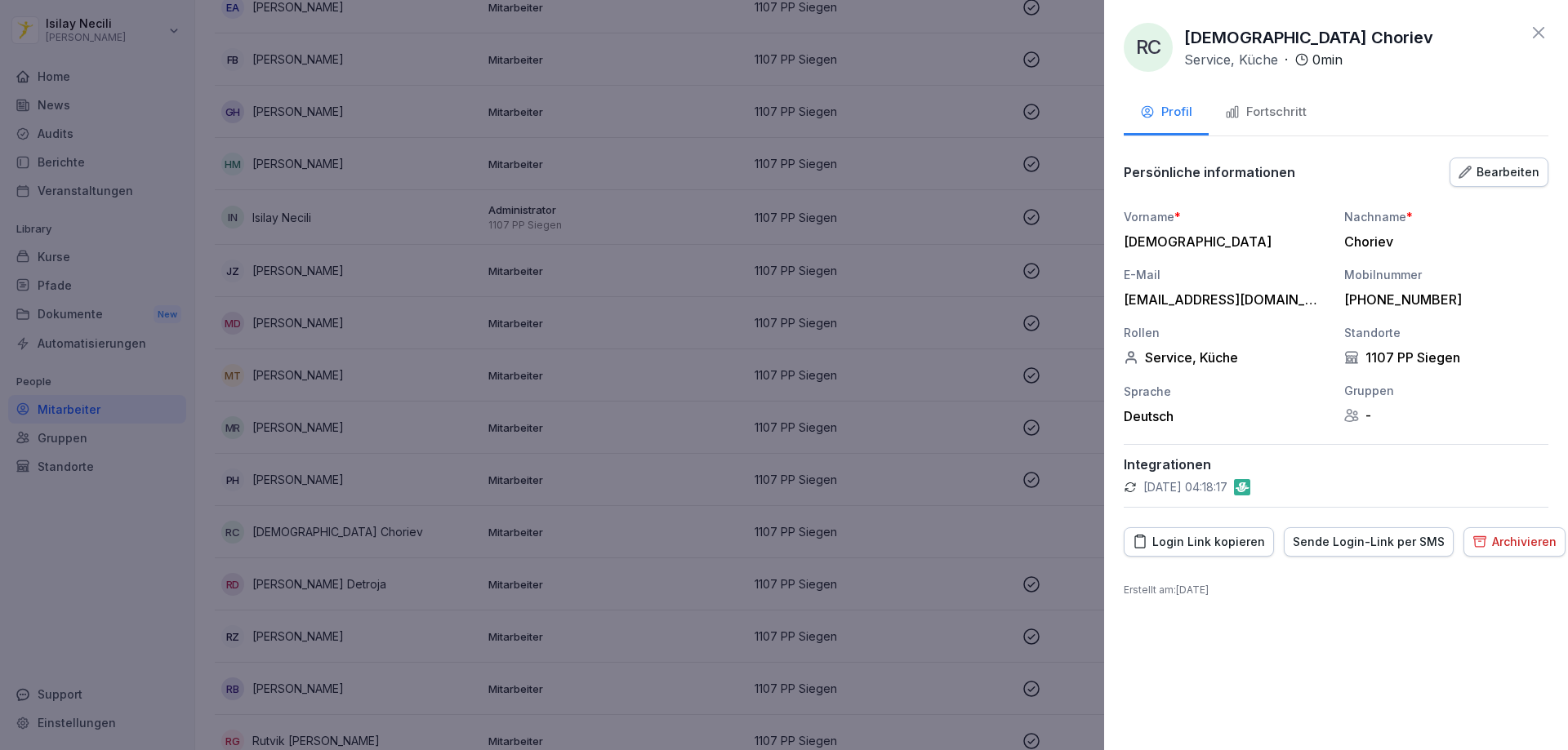
click at [1247, 545] on div "Login Link kopieren" at bounding box center [1200, 541] width 133 height 18
click at [1356, 546] on div "Sende Login-Link per SMS" at bounding box center [1369, 541] width 152 height 18
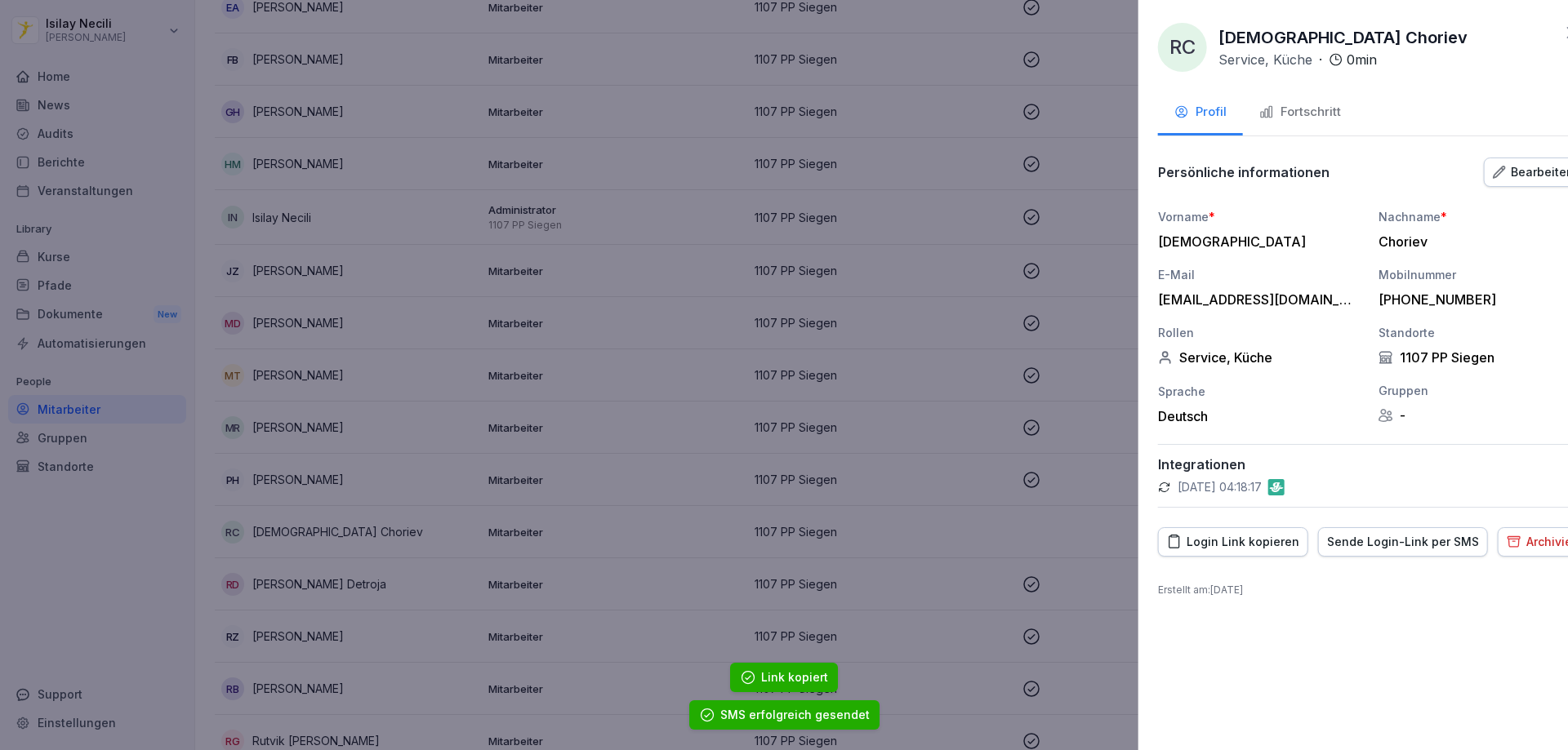
click at [971, 619] on div at bounding box center [784, 375] width 1568 height 750
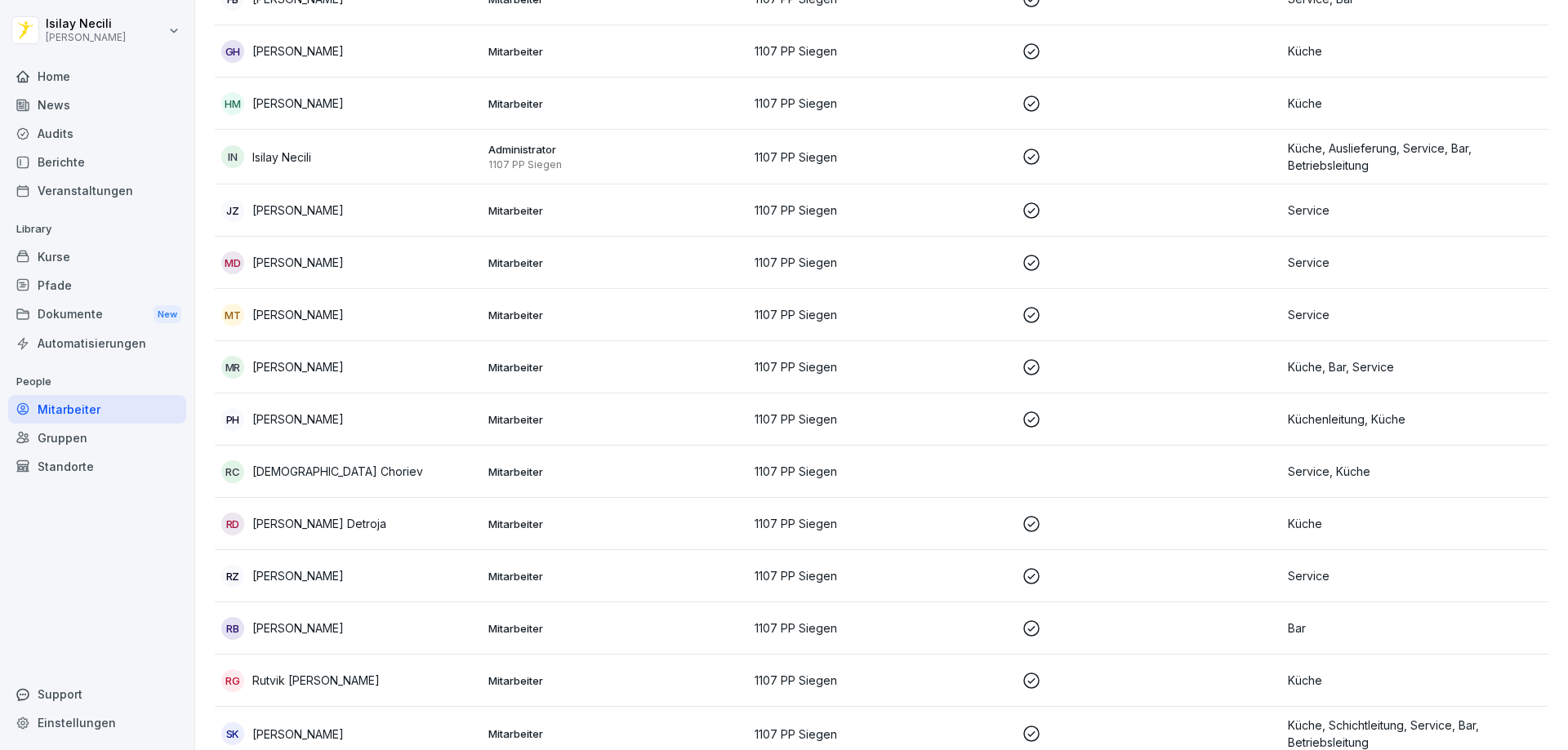
scroll to position [653, 0]
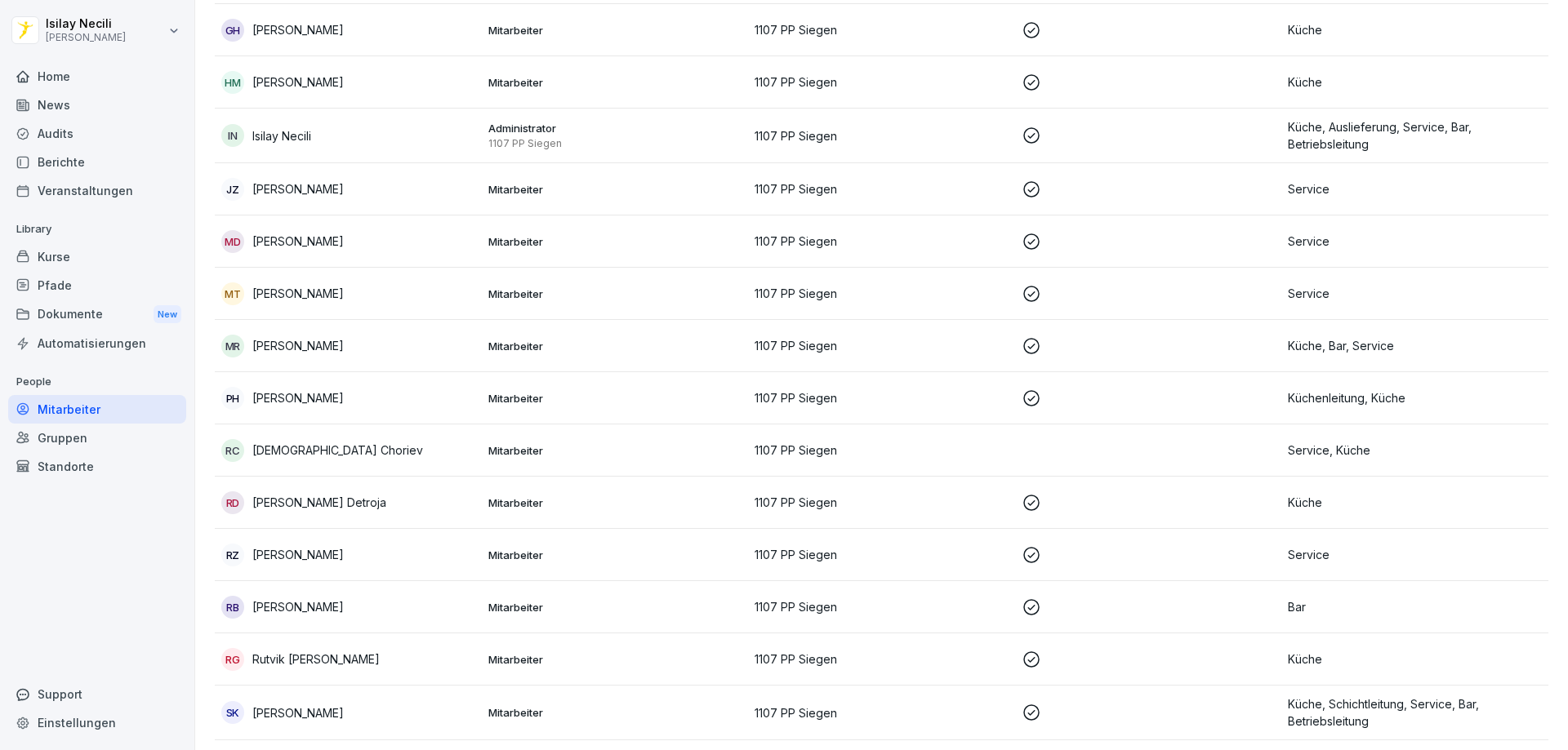
click at [1288, 242] on p "Service" at bounding box center [1415, 241] width 254 height 17
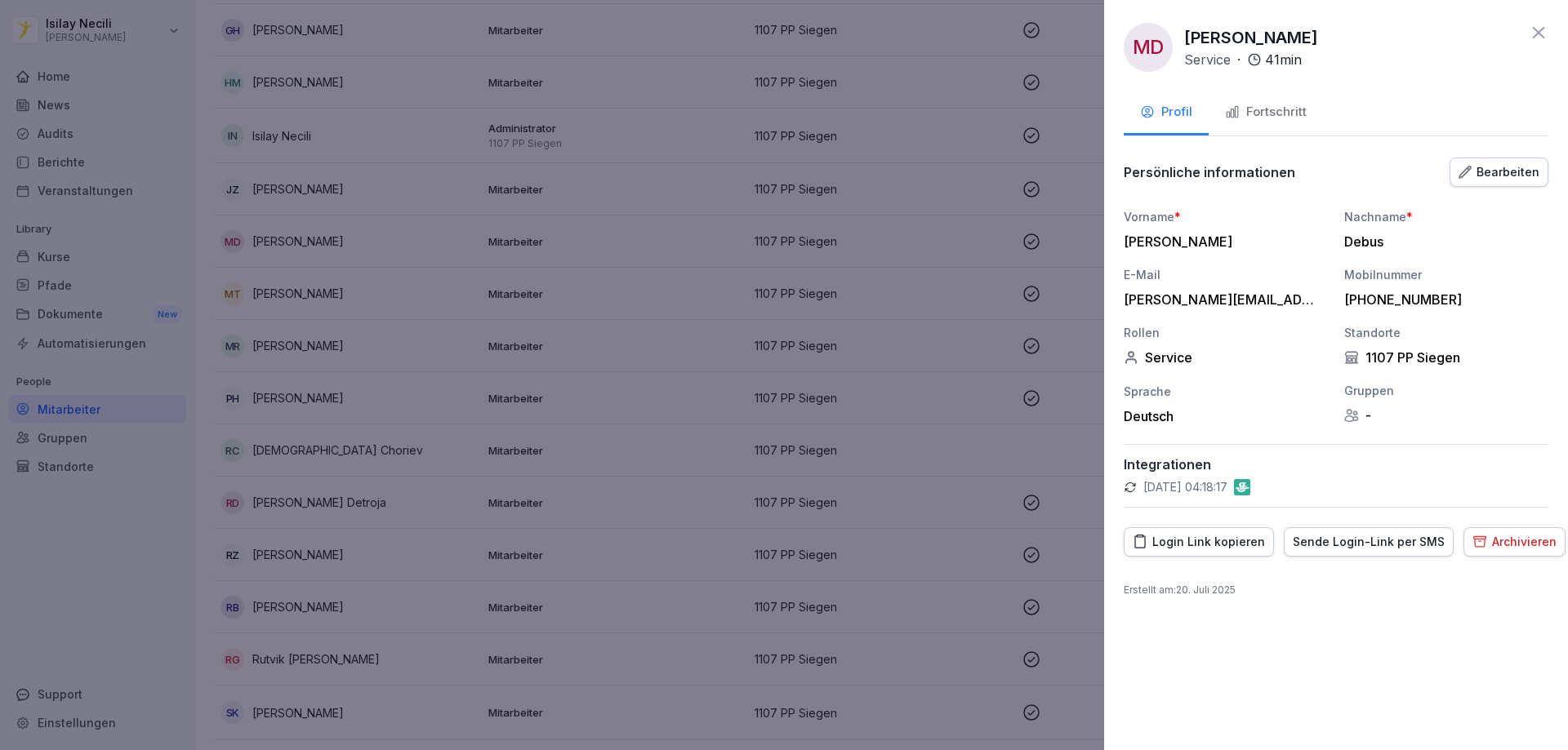
click at [1505, 533] on div "Archivieren" at bounding box center [1514, 541] width 84 height 18
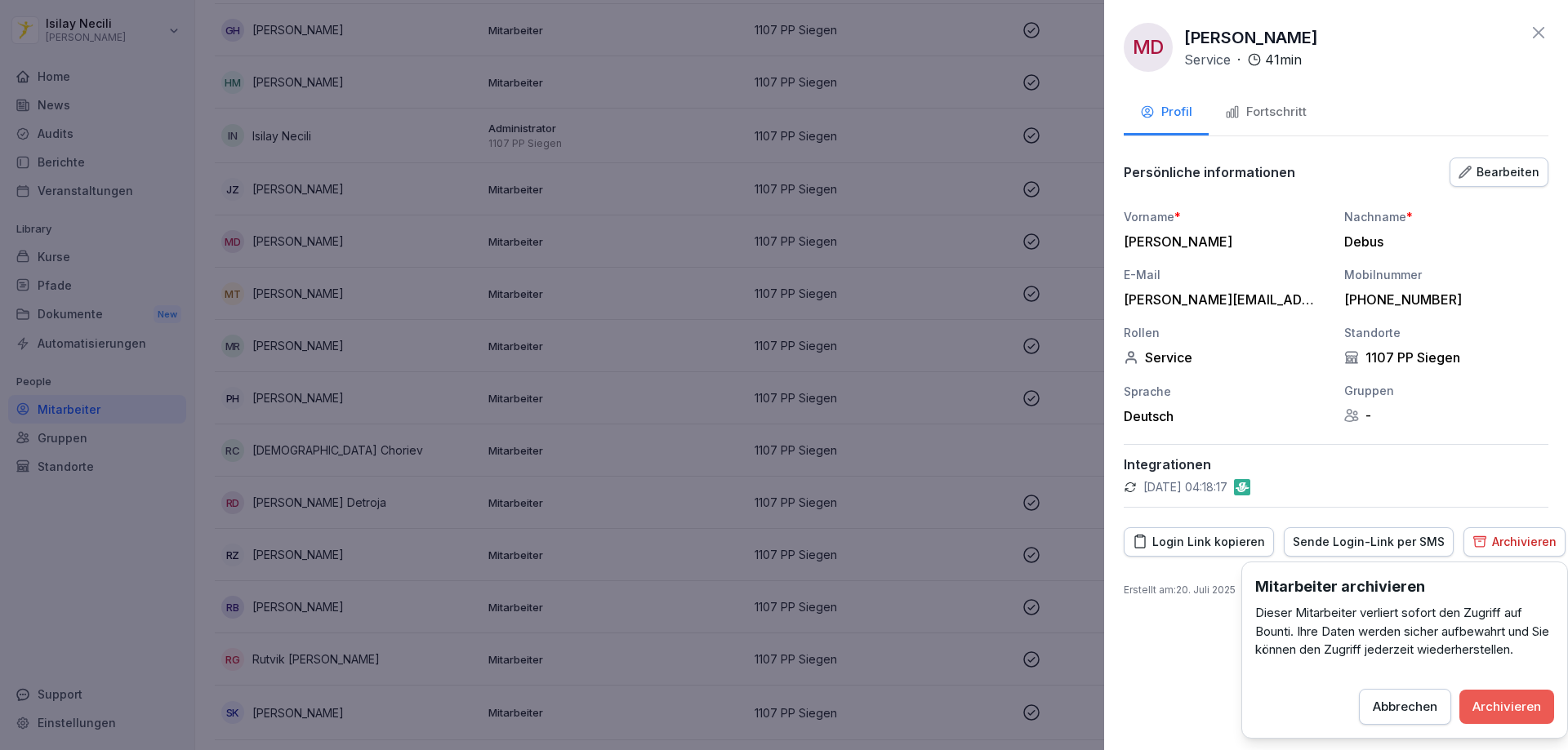
click at [1517, 704] on div "Archivieren" at bounding box center [1506, 707] width 68 height 18
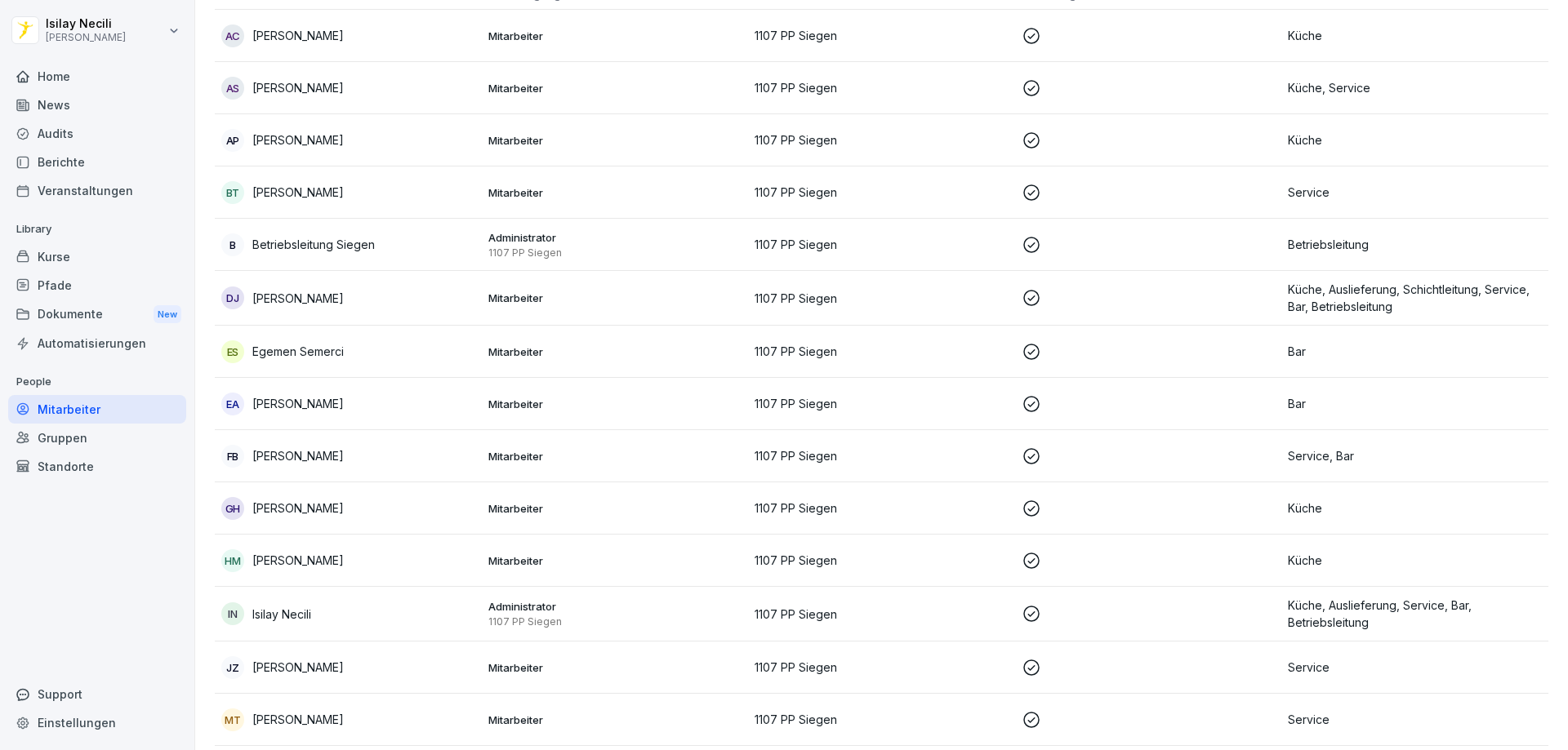
scroll to position [0, 0]
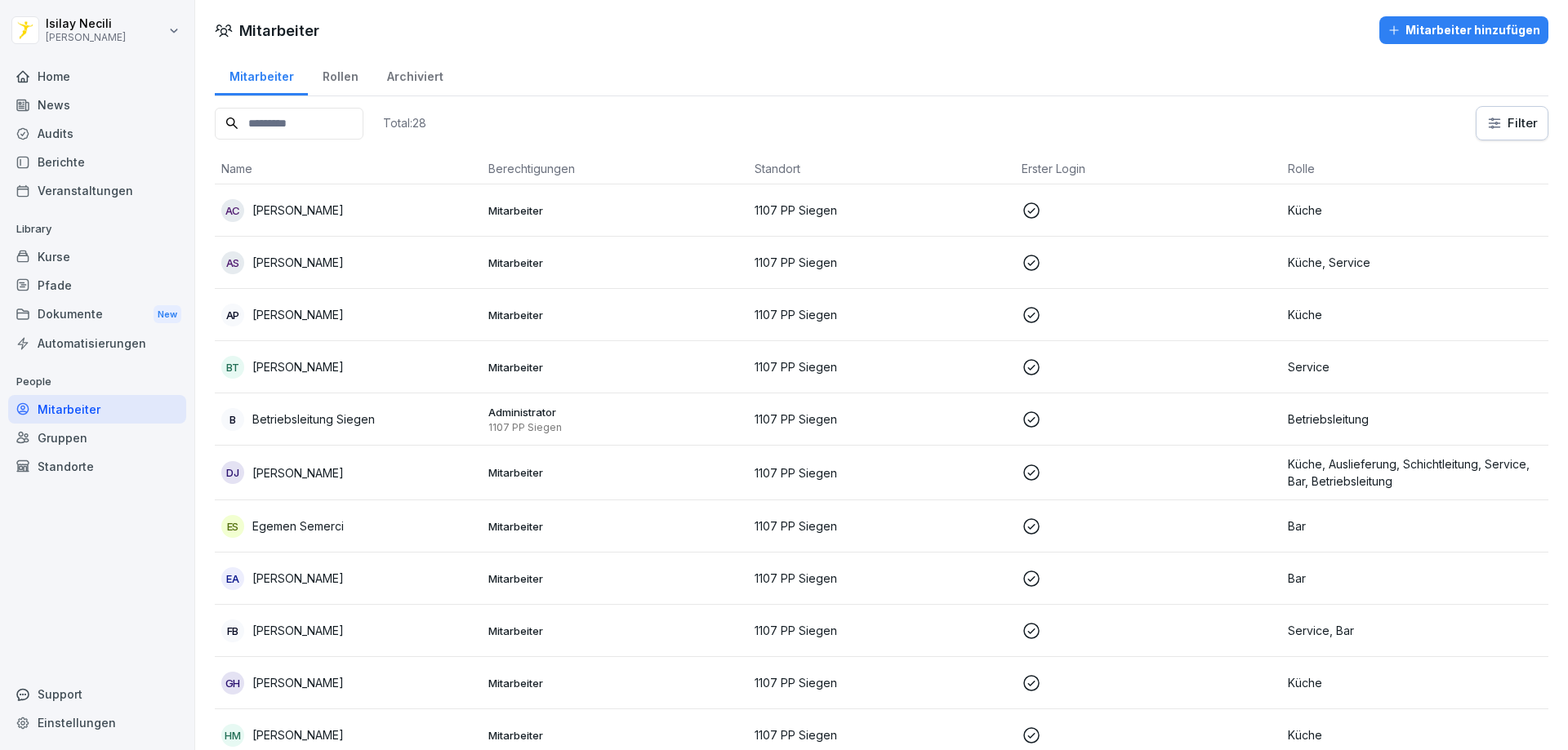
click at [46, 85] on div "Home" at bounding box center [96, 77] width 178 height 29
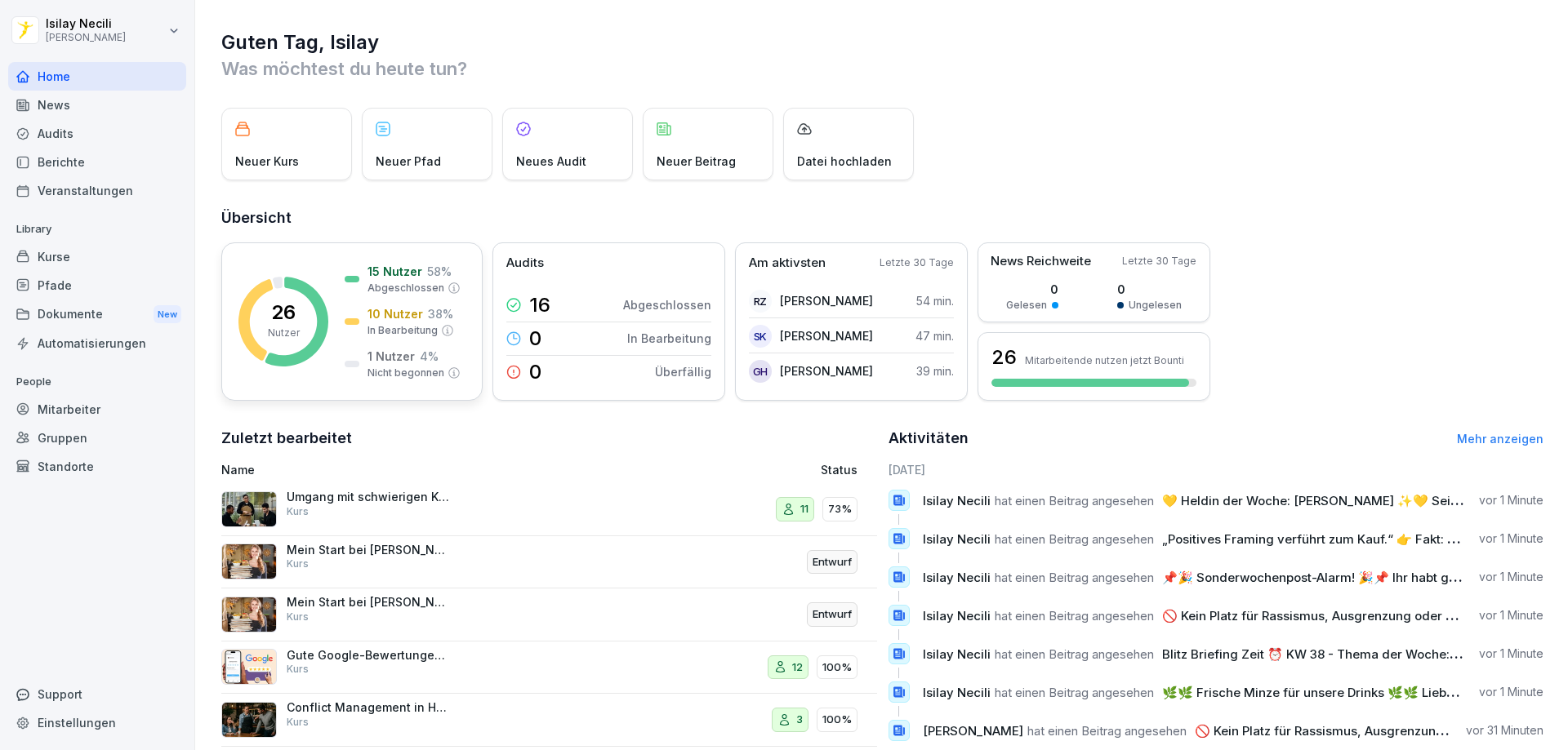
click at [301, 341] on rect at bounding box center [283, 321] width 89 height 89
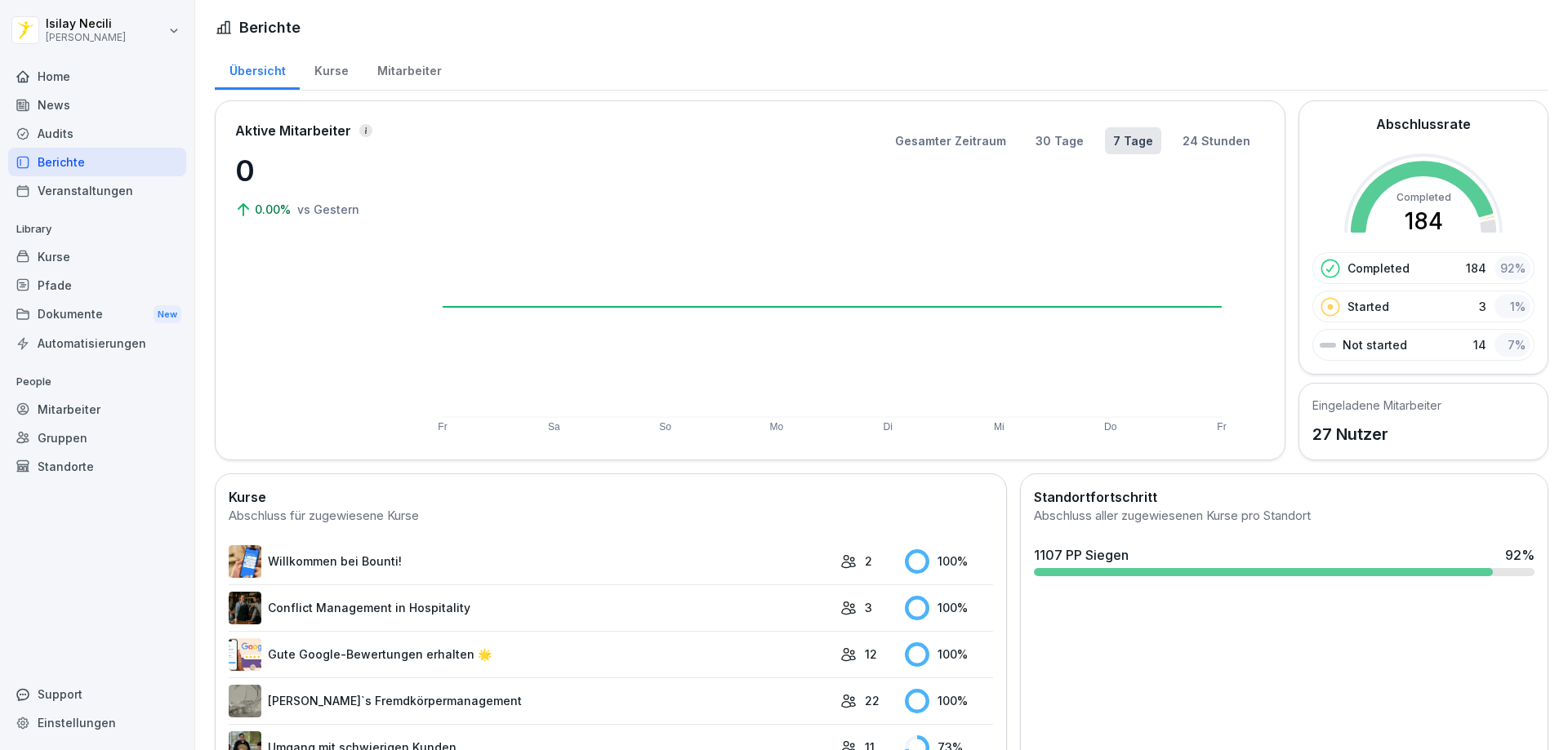
click at [1364, 430] on p "27 Nutzer" at bounding box center [1377, 434] width 129 height 24
click at [89, 417] on div "Mitarbeiter" at bounding box center [96, 410] width 178 height 29
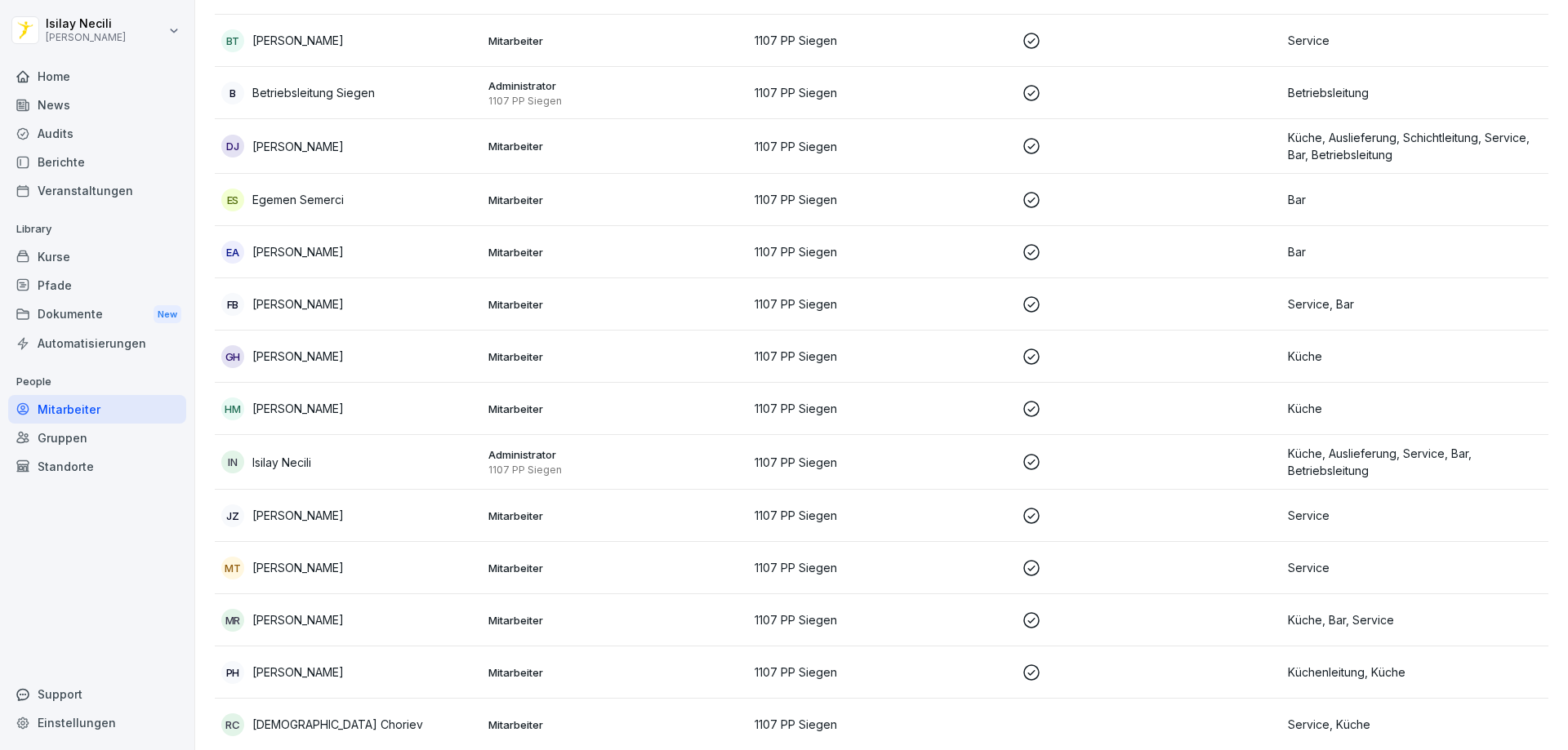
scroll to position [408, 0]
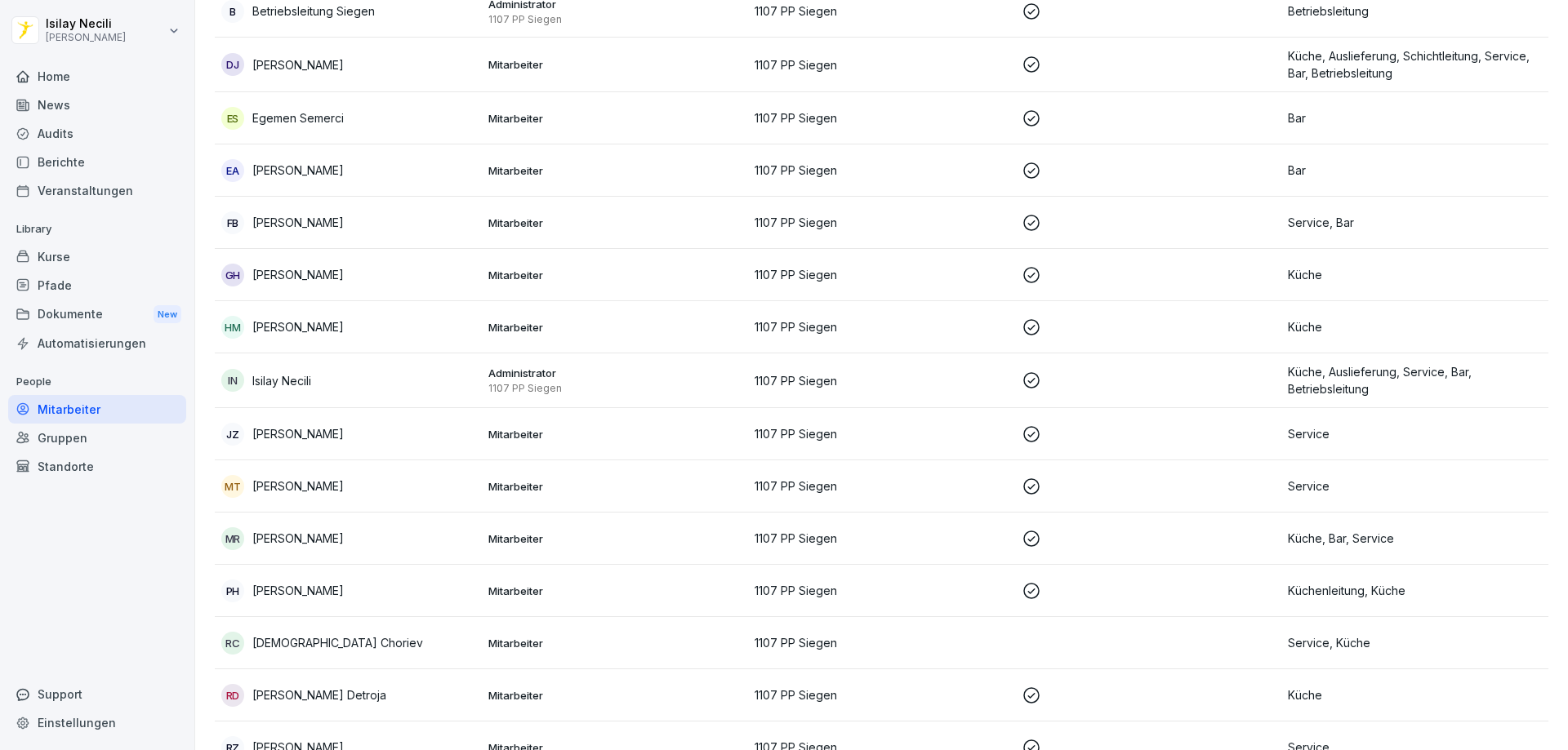
click at [282, 379] on p "Isilay Necili" at bounding box center [281, 381] width 59 height 17
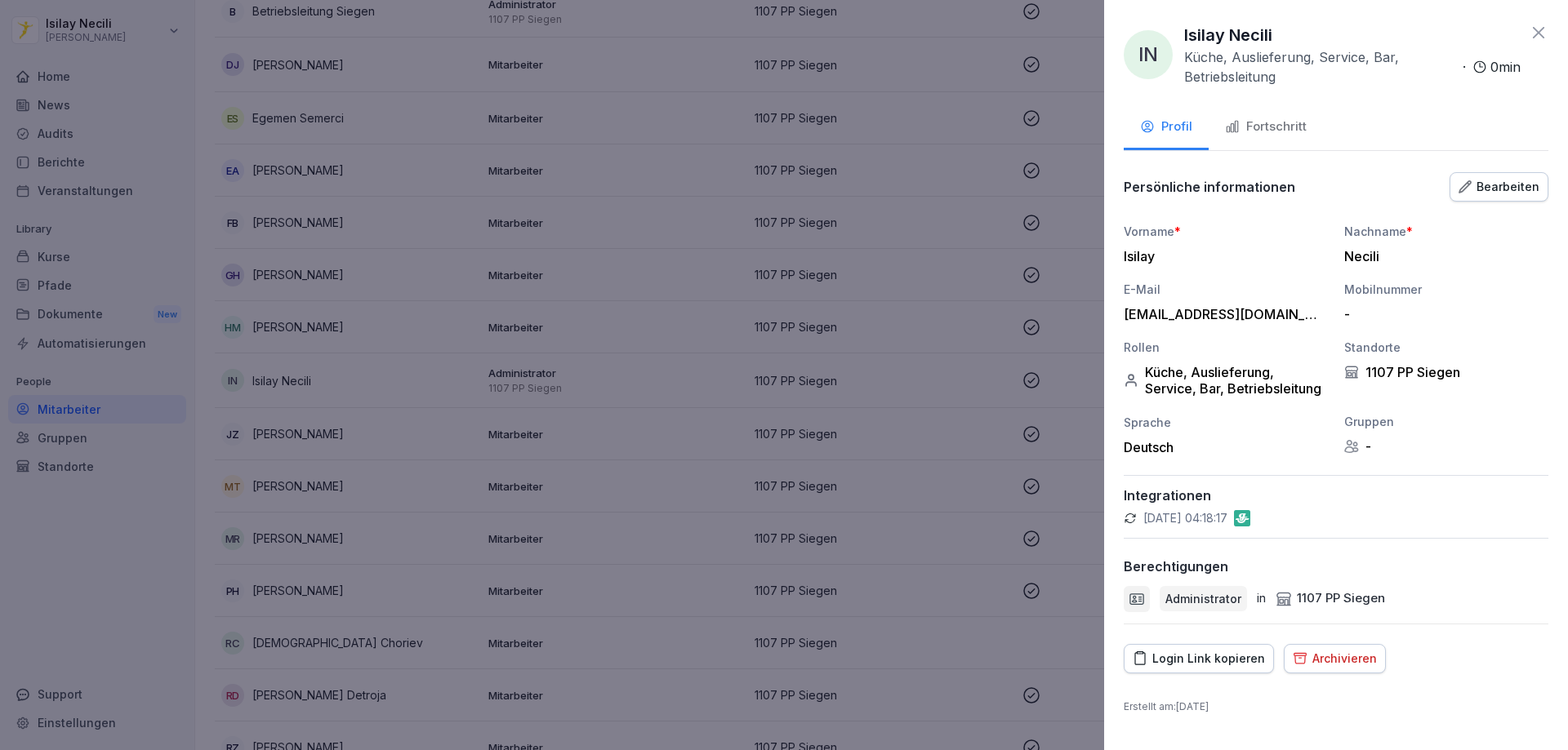
click at [1349, 662] on div "Archivieren" at bounding box center [1334, 659] width 84 height 18
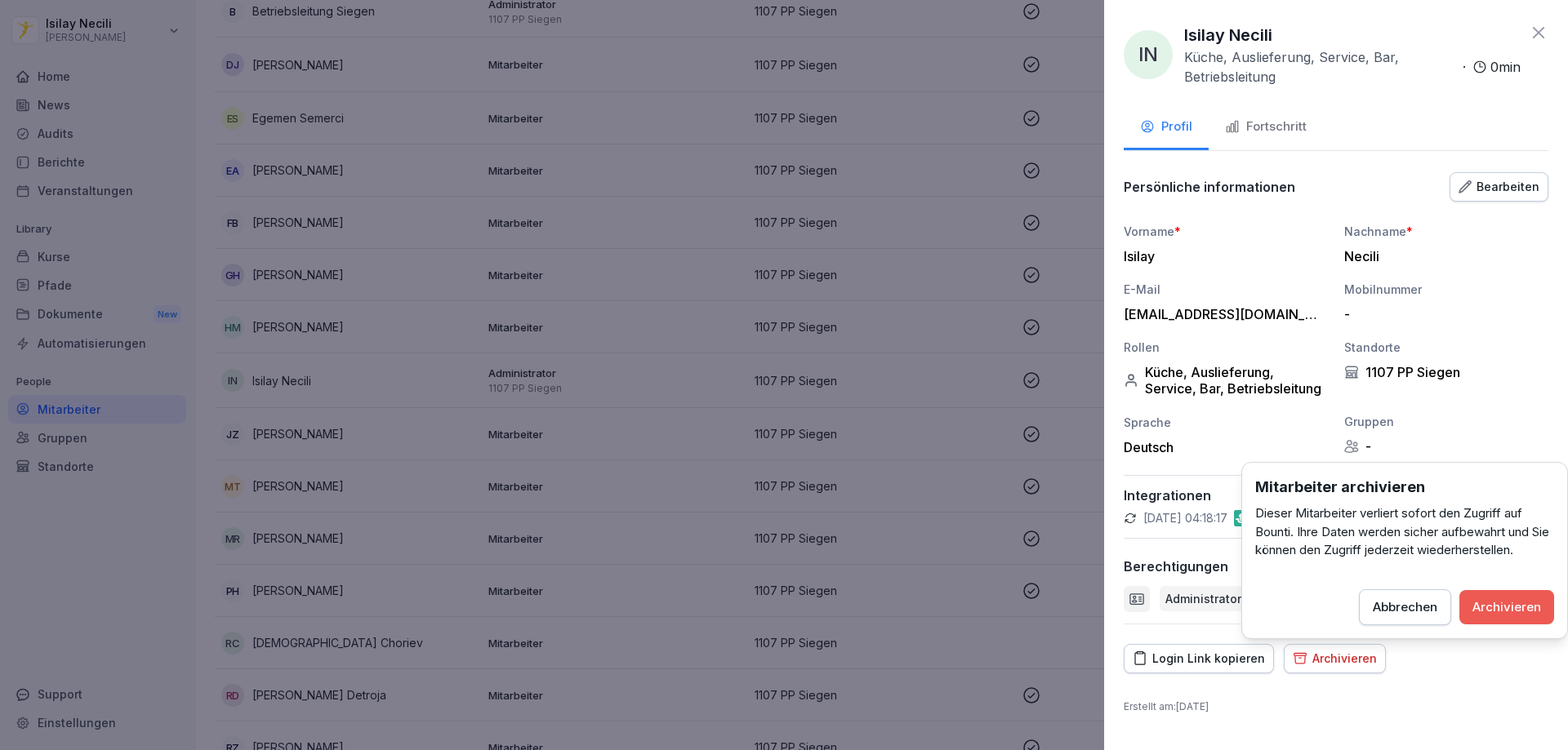
click at [1491, 601] on div "Archivieren" at bounding box center [1506, 607] width 68 height 18
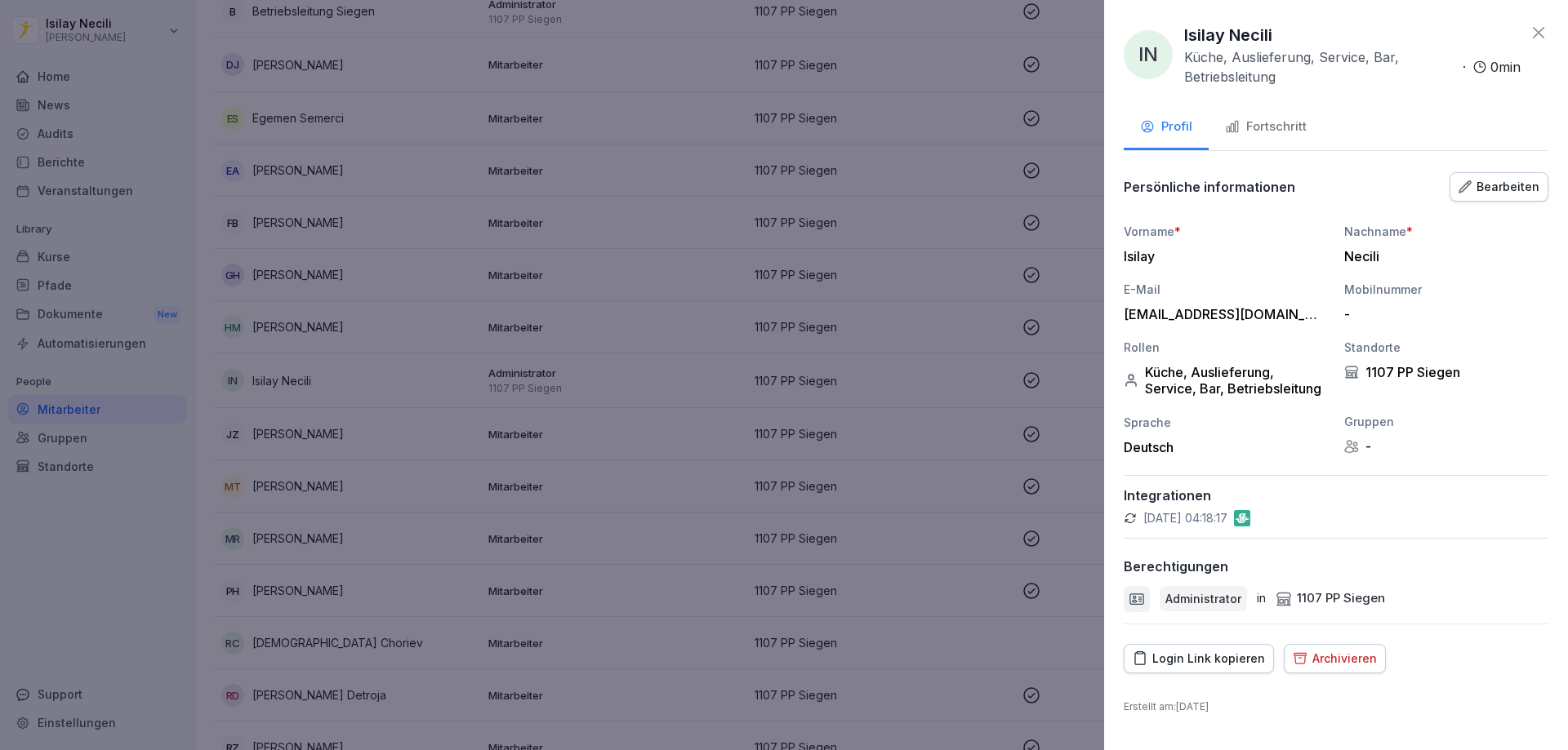
click at [974, 646] on div at bounding box center [784, 375] width 1568 height 750
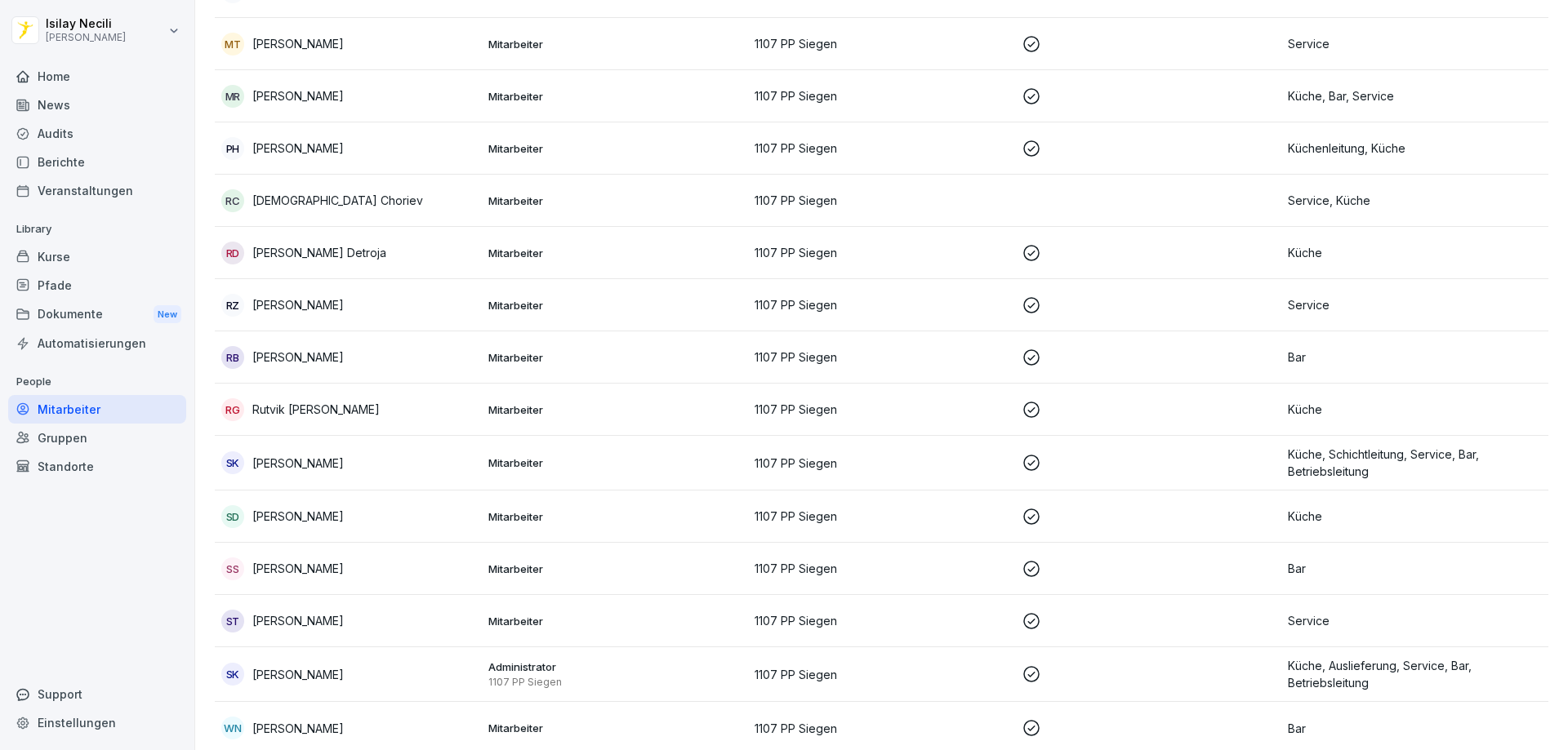
scroll to position [880, 0]
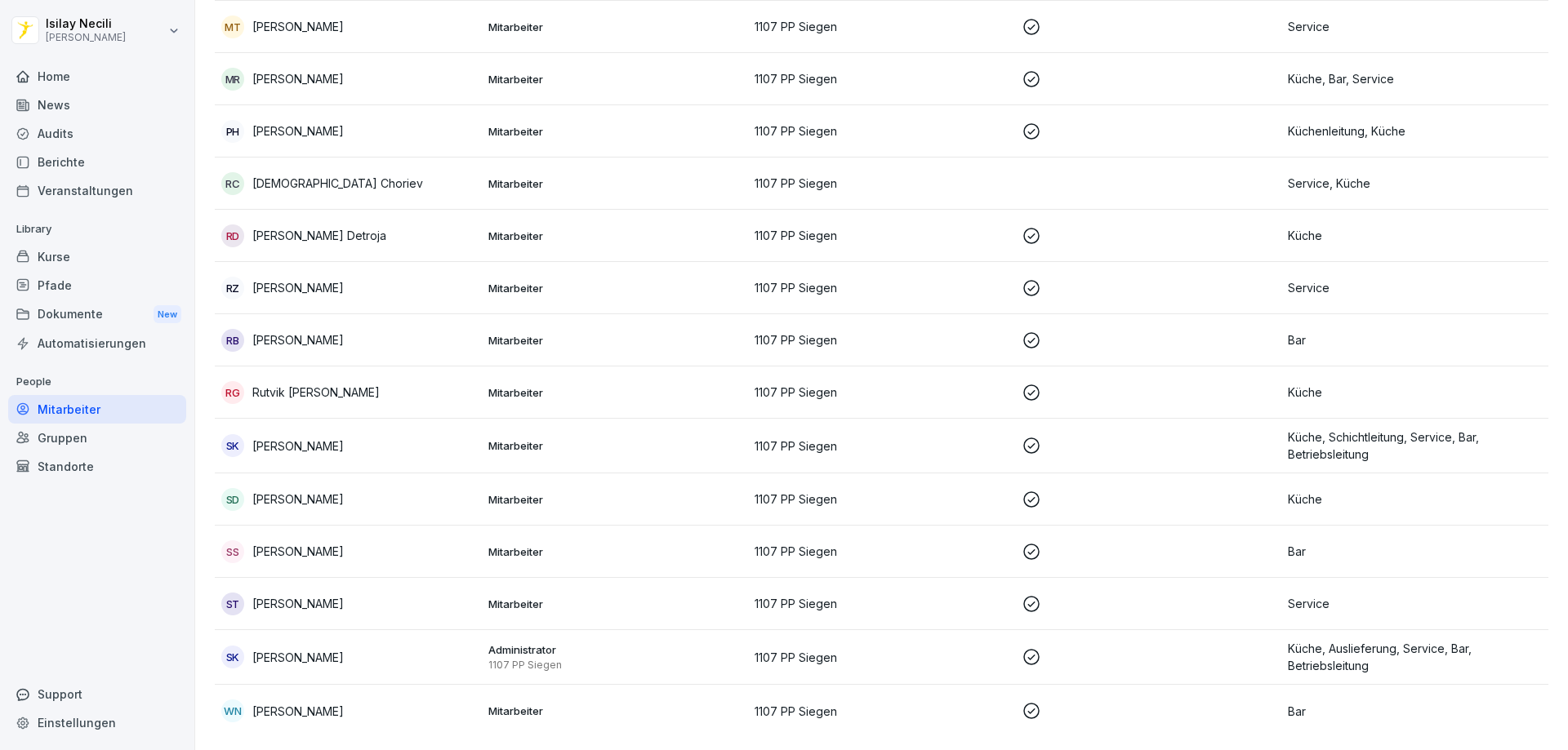
click at [52, 77] on div "Home" at bounding box center [96, 77] width 178 height 29
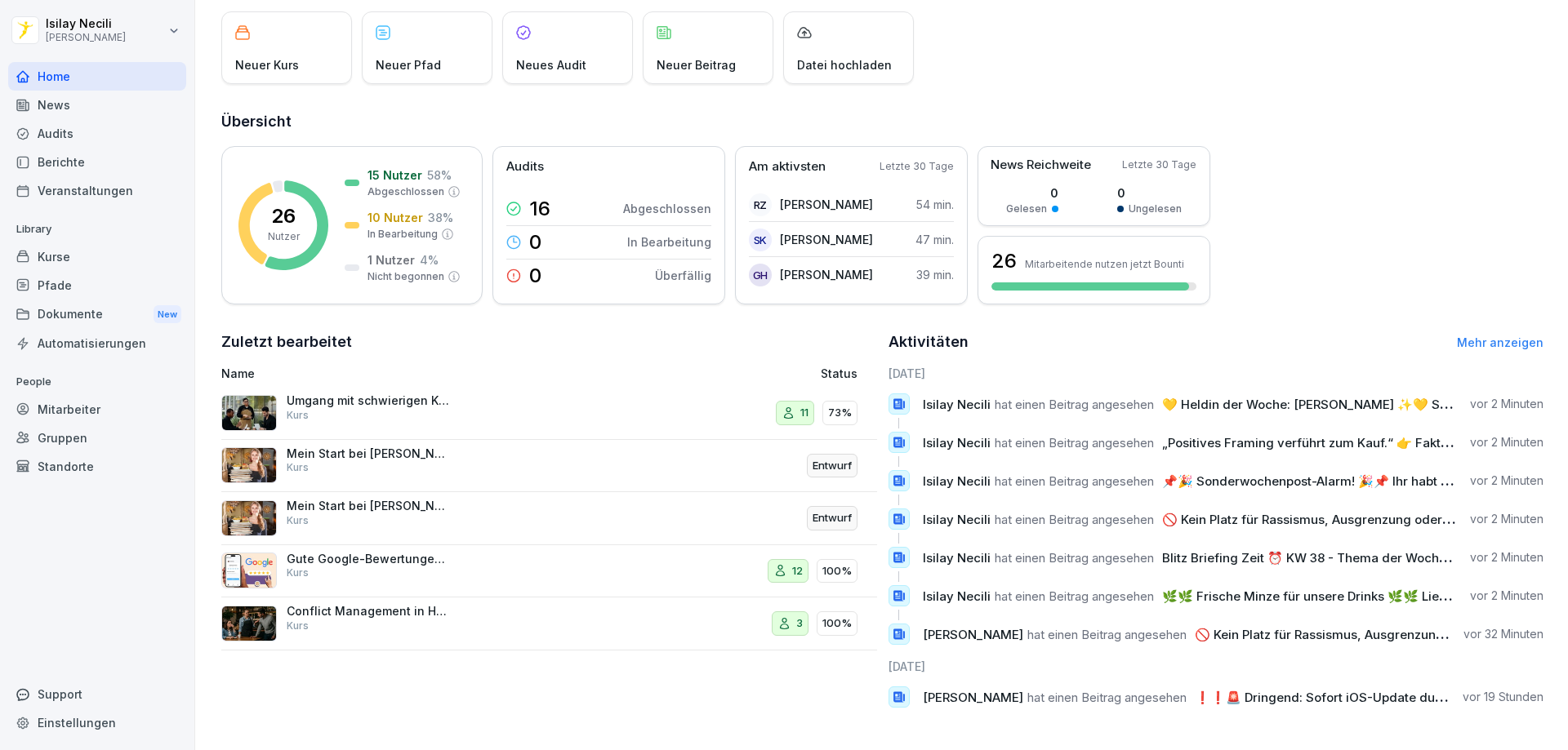
scroll to position [109, 0]
click at [797, 560] on div "12" at bounding box center [788, 571] width 40 height 24
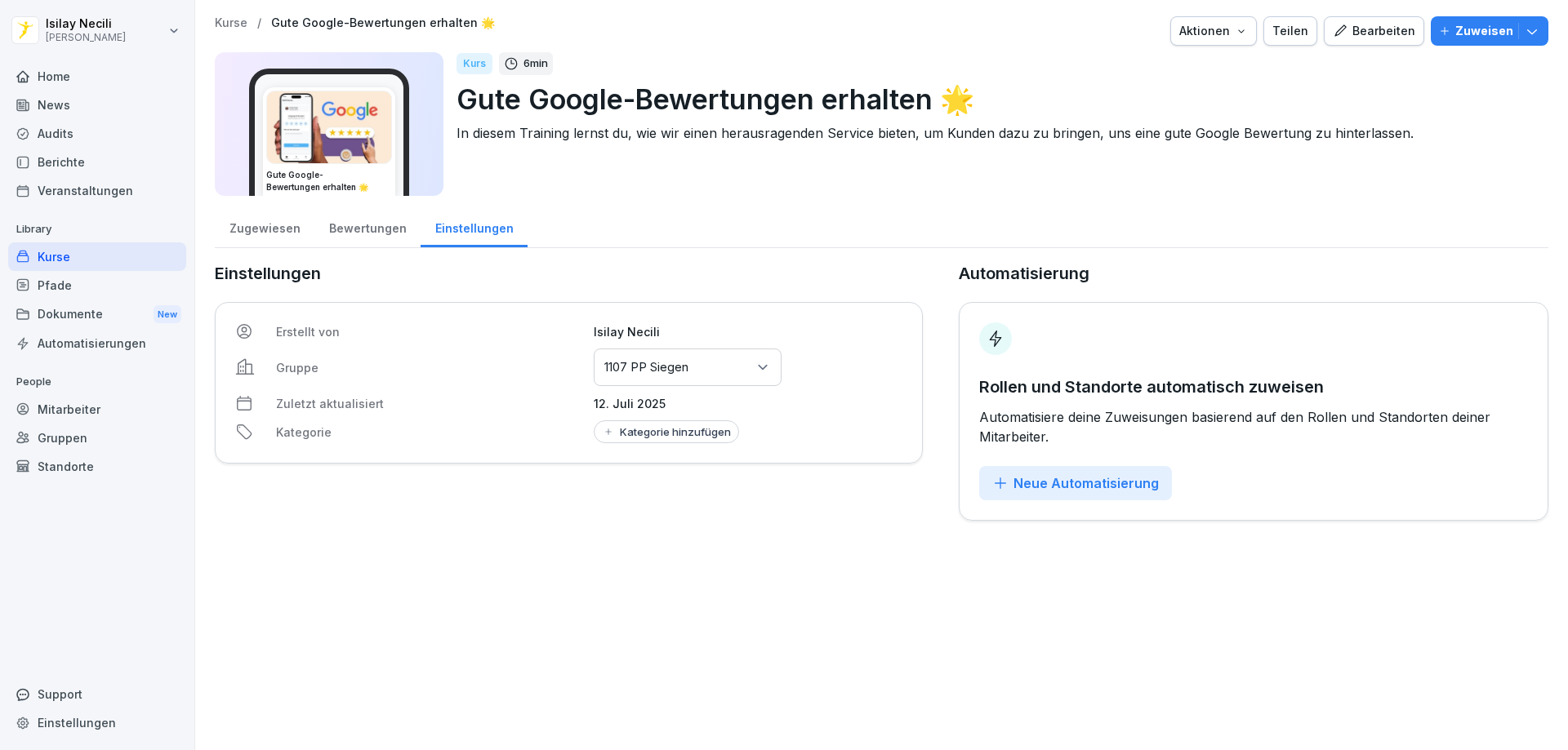
click at [341, 240] on div "Bewertungen" at bounding box center [367, 226] width 106 height 41
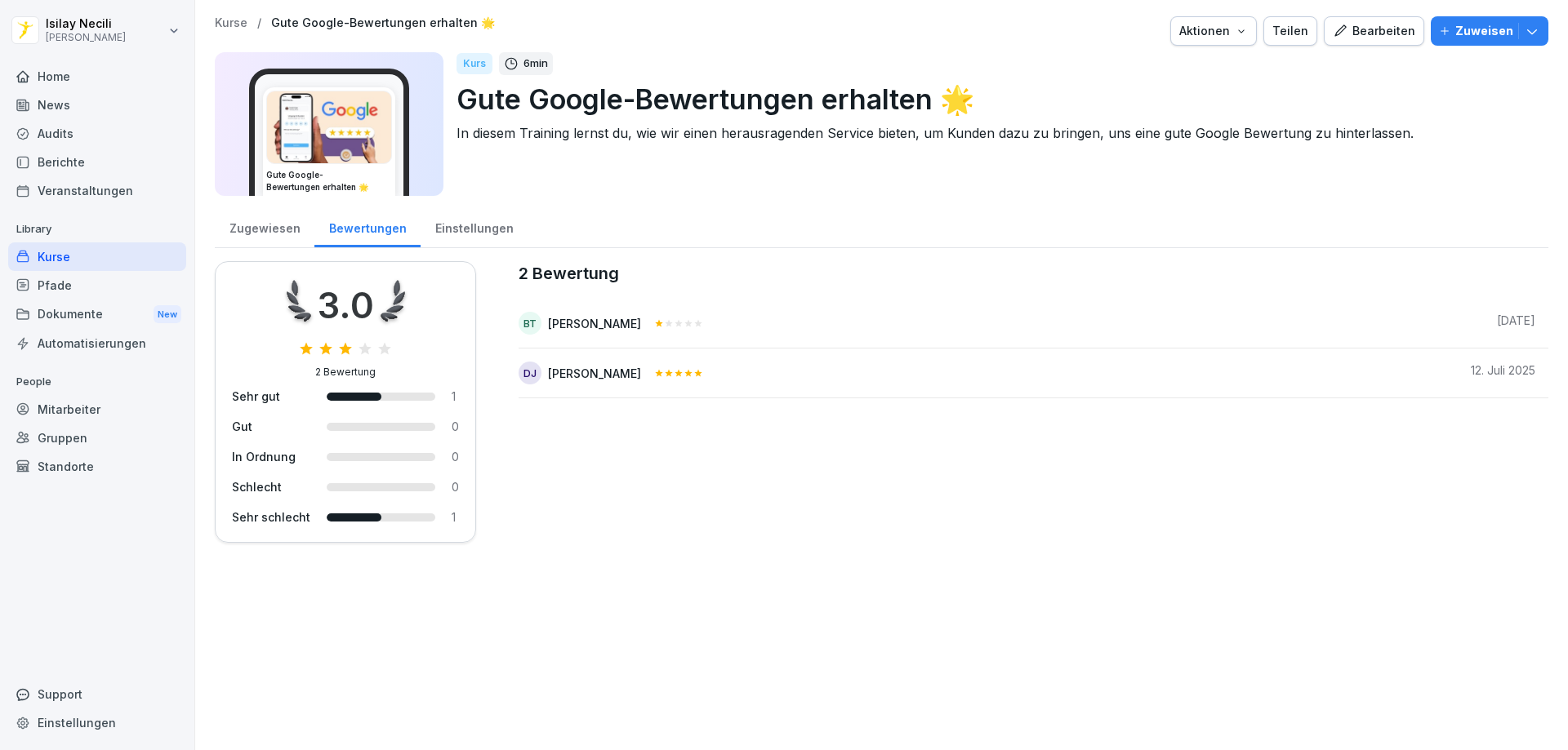
click at [282, 227] on div "Zugewiesen" at bounding box center [265, 226] width 100 height 41
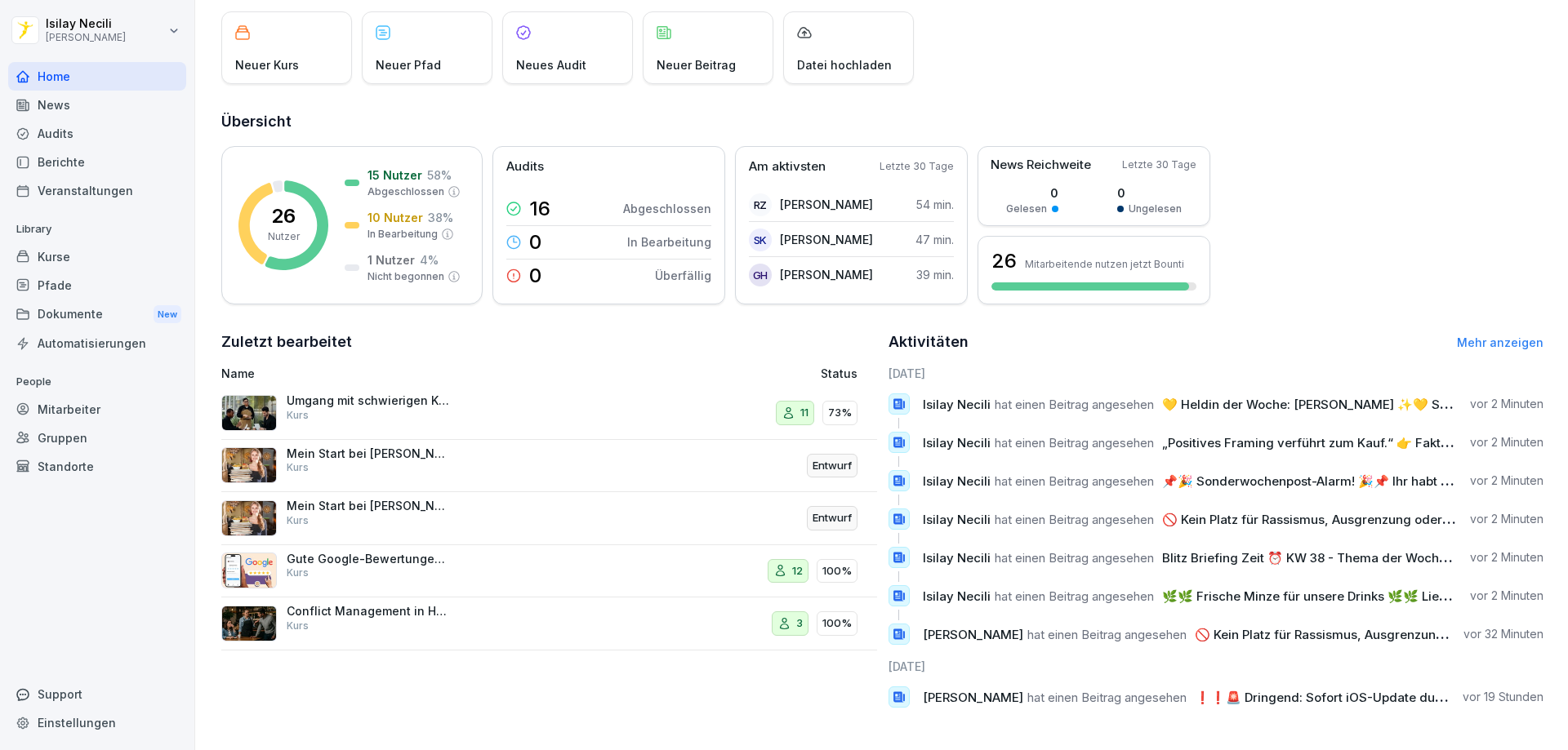
scroll to position [109, 0]
click at [378, 552] on p "Gute Google-Bewertungen erhalten 🌟" at bounding box center [368, 559] width 164 height 14
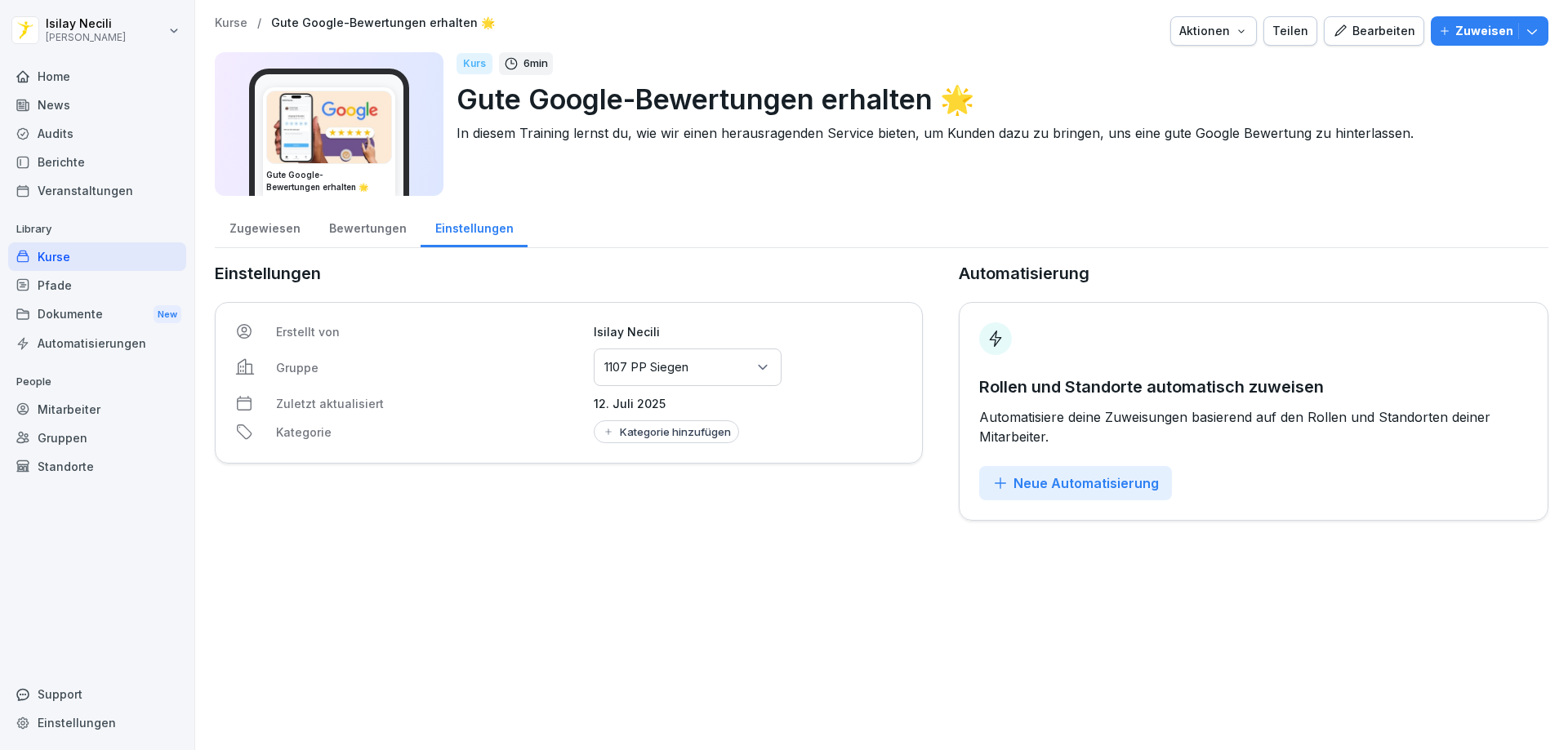
click at [347, 223] on div "Bewertungen" at bounding box center [367, 226] width 106 height 41
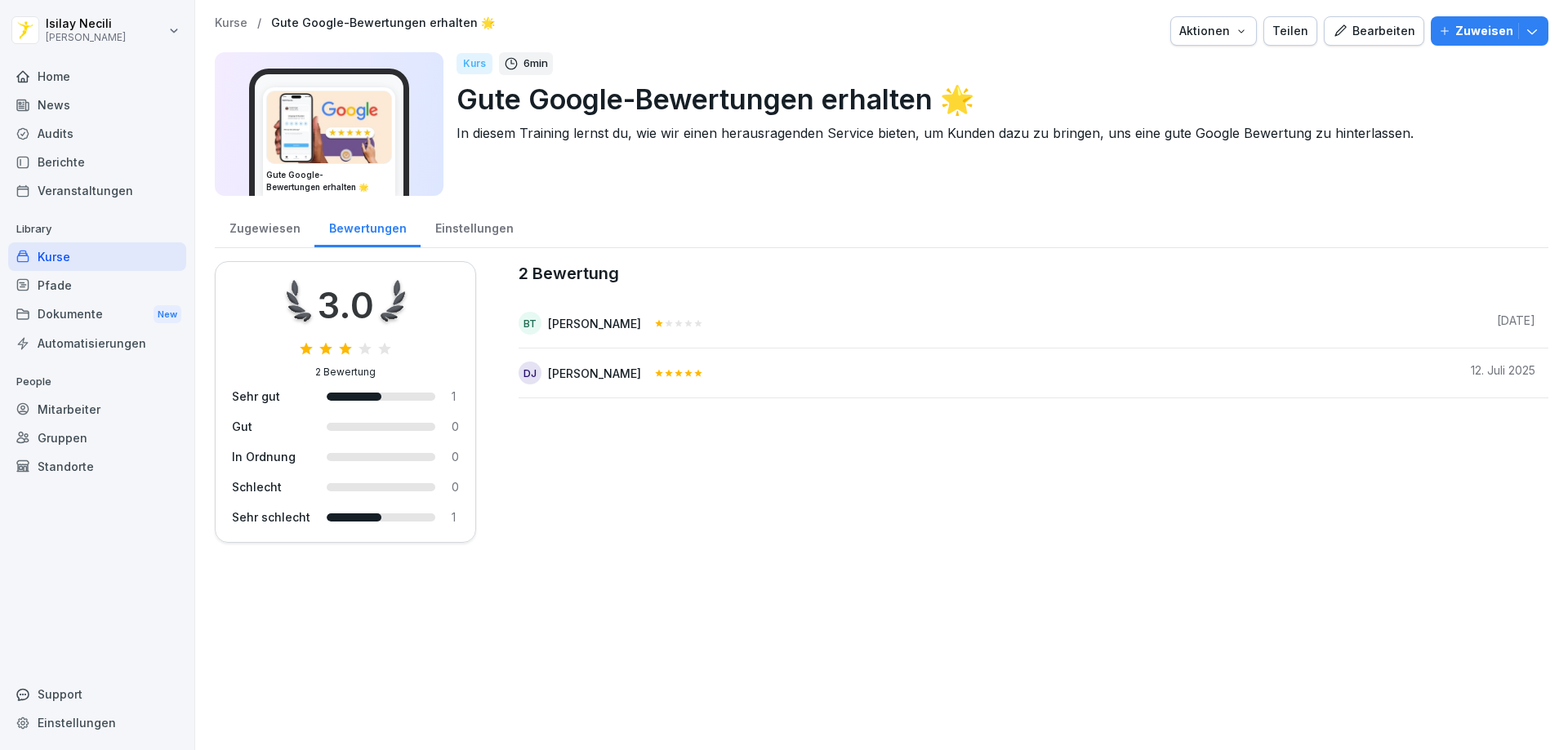
click at [271, 229] on div "Zugewiesen" at bounding box center [265, 226] width 100 height 41
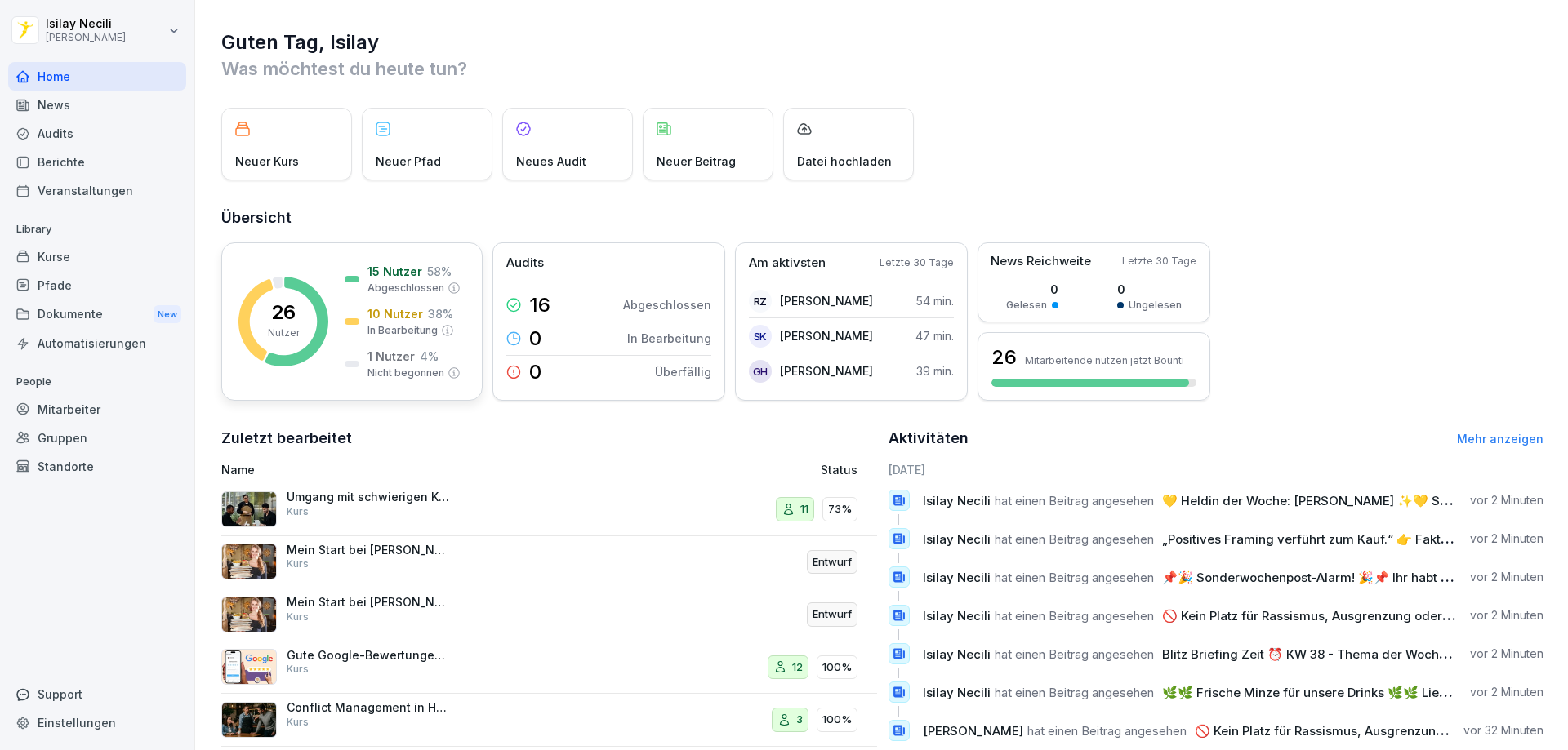
click at [389, 362] on p "1 Nutzer" at bounding box center [391, 357] width 47 height 17
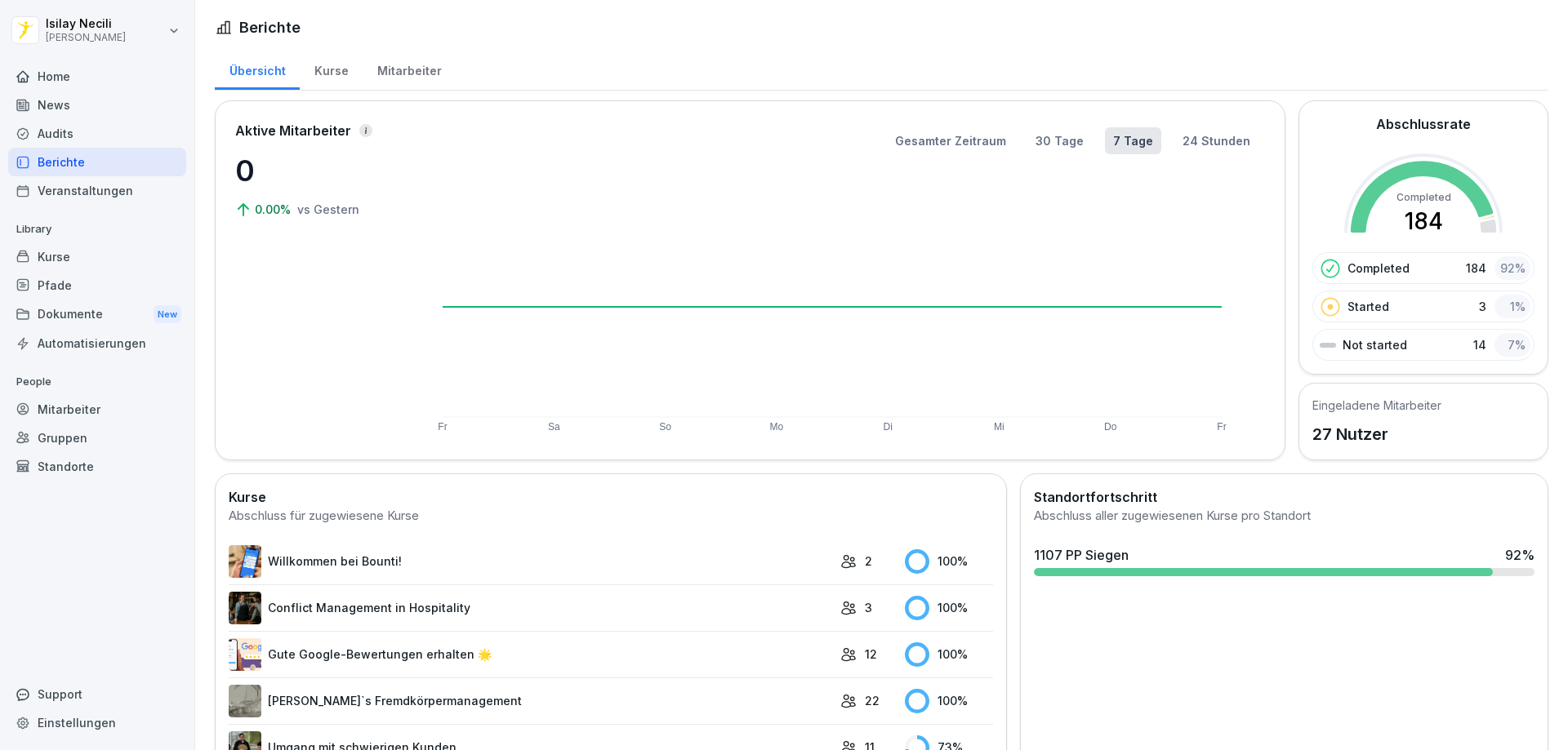
click at [385, 73] on div "Mitarbeiter" at bounding box center [409, 68] width 93 height 41
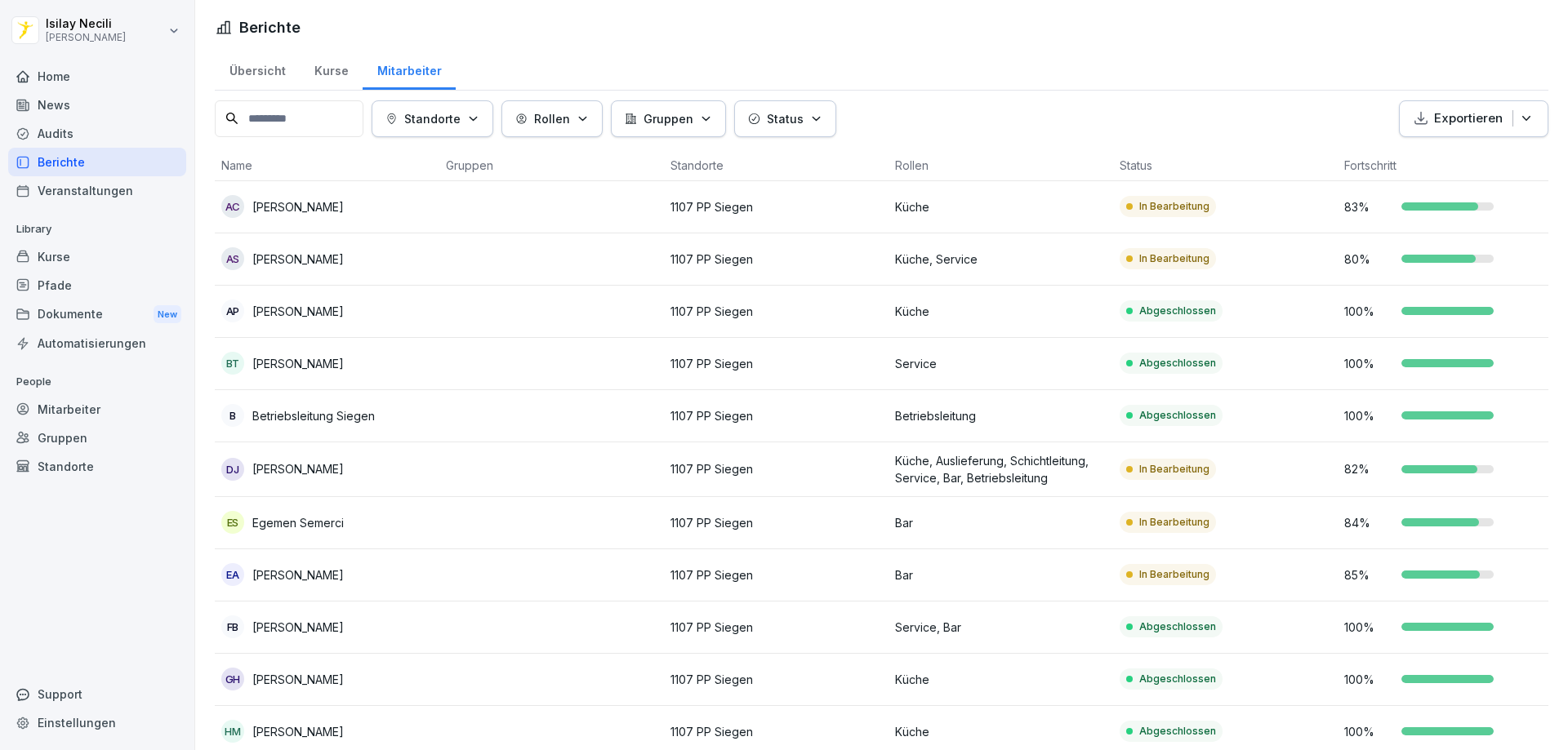
click at [265, 66] on div "Übersicht" at bounding box center [257, 68] width 85 height 41
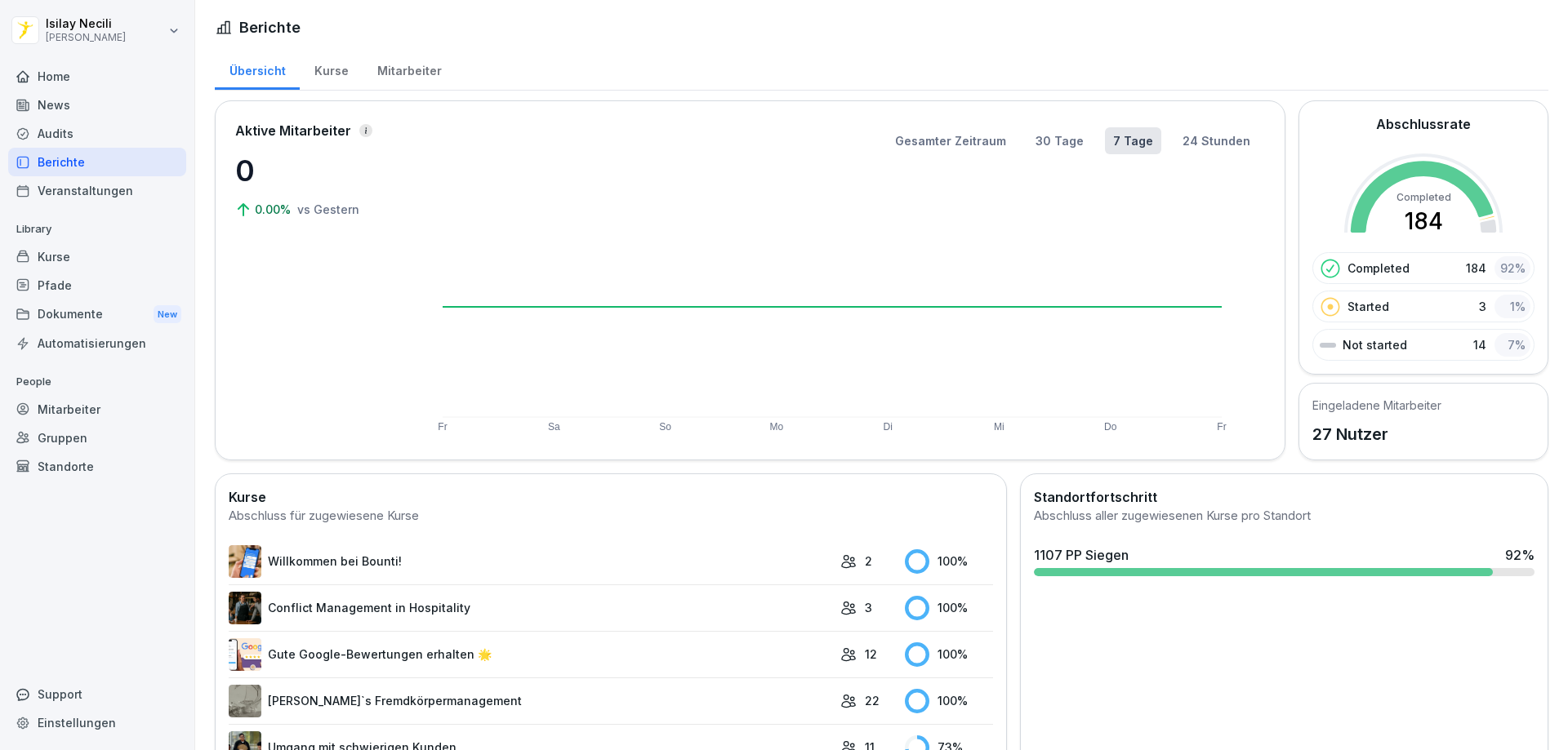
click at [1322, 303] on icon at bounding box center [1331, 307] width 19 height 19
click at [1353, 346] on p "Not started" at bounding box center [1375, 345] width 64 height 17
click at [1501, 340] on div "7 %" at bounding box center [1512, 344] width 36 height 24
click at [1474, 343] on p "14" at bounding box center [1480, 345] width 13 height 17
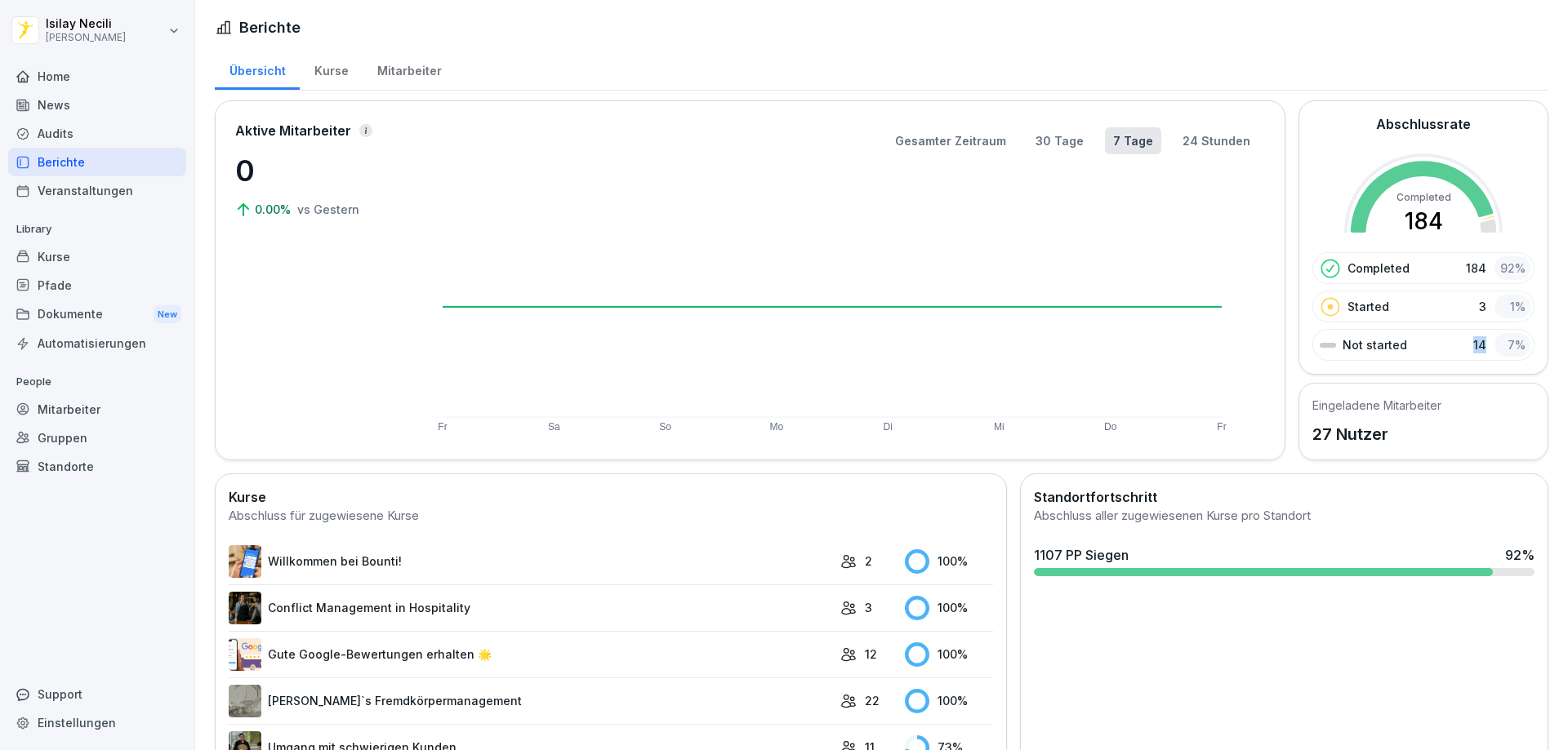
click at [1474, 343] on p "14" at bounding box center [1480, 345] width 13 height 17
click at [57, 75] on div "Home" at bounding box center [96, 77] width 178 height 29
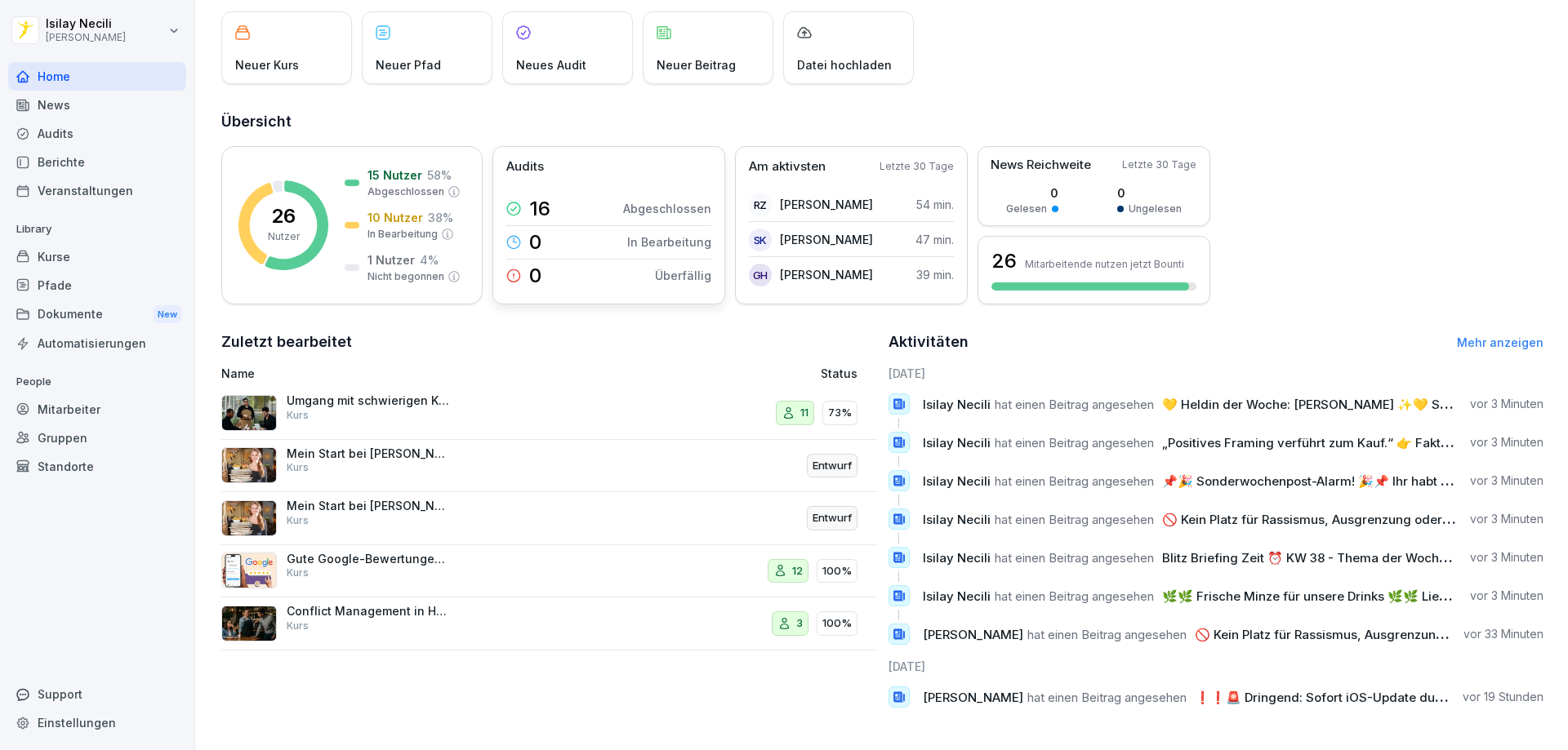
scroll to position [109, 0]
click at [837, 458] on p "Entwurf" at bounding box center [832, 465] width 39 height 16
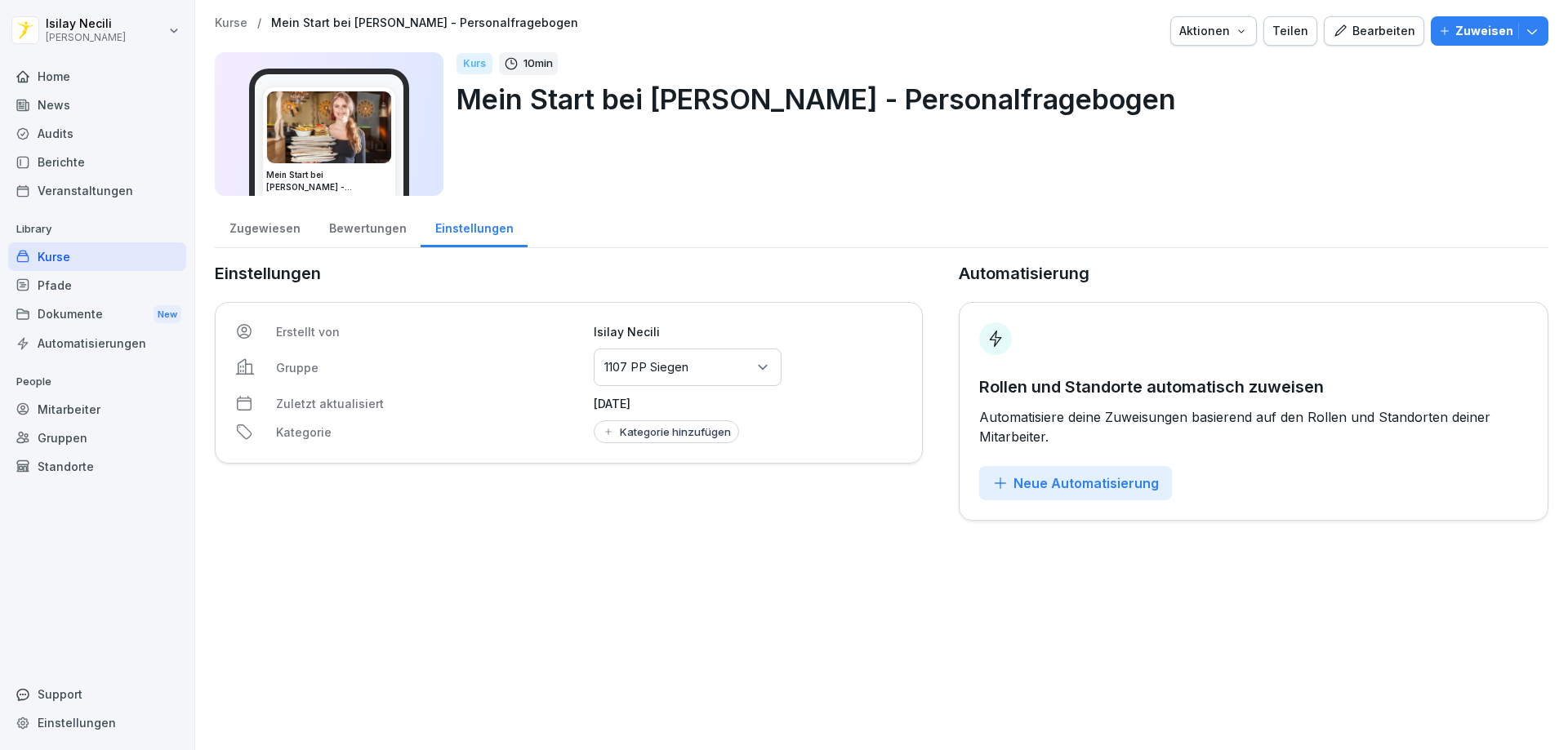
click at [72, 103] on div "News" at bounding box center [96, 105] width 178 height 29
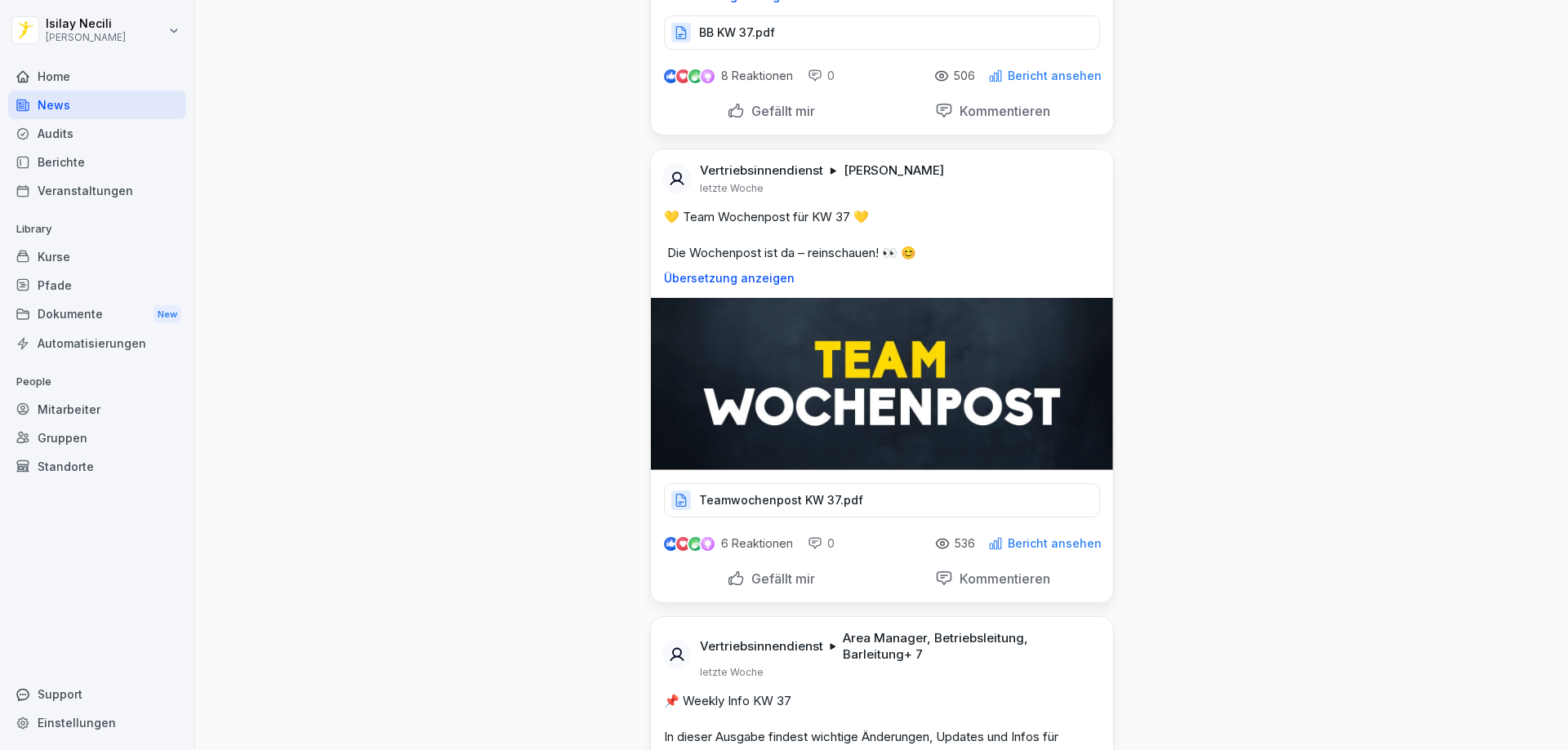
scroll to position [10612, 0]
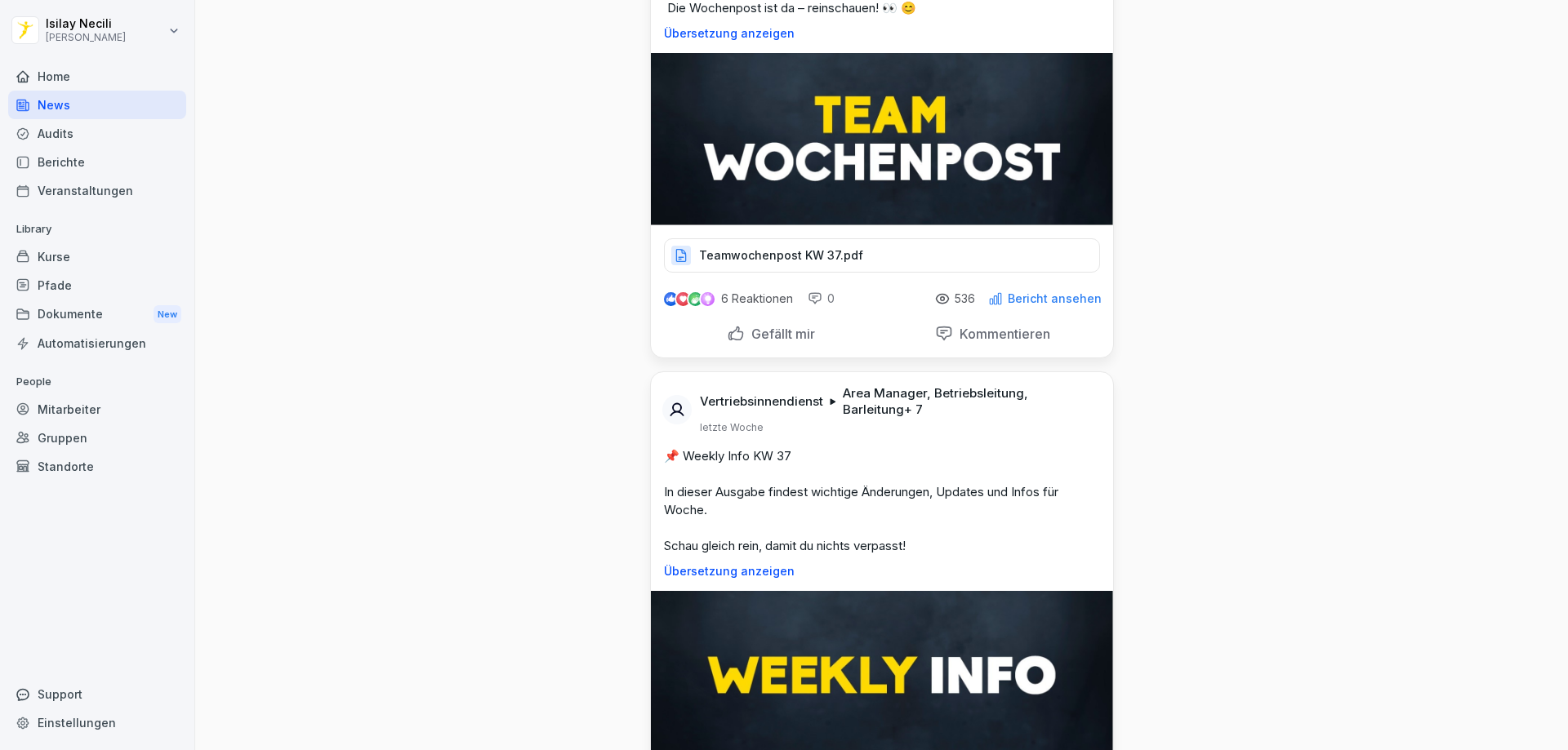
click at [59, 138] on div "Audits" at bounding box center [96, 134] width 178 height 29
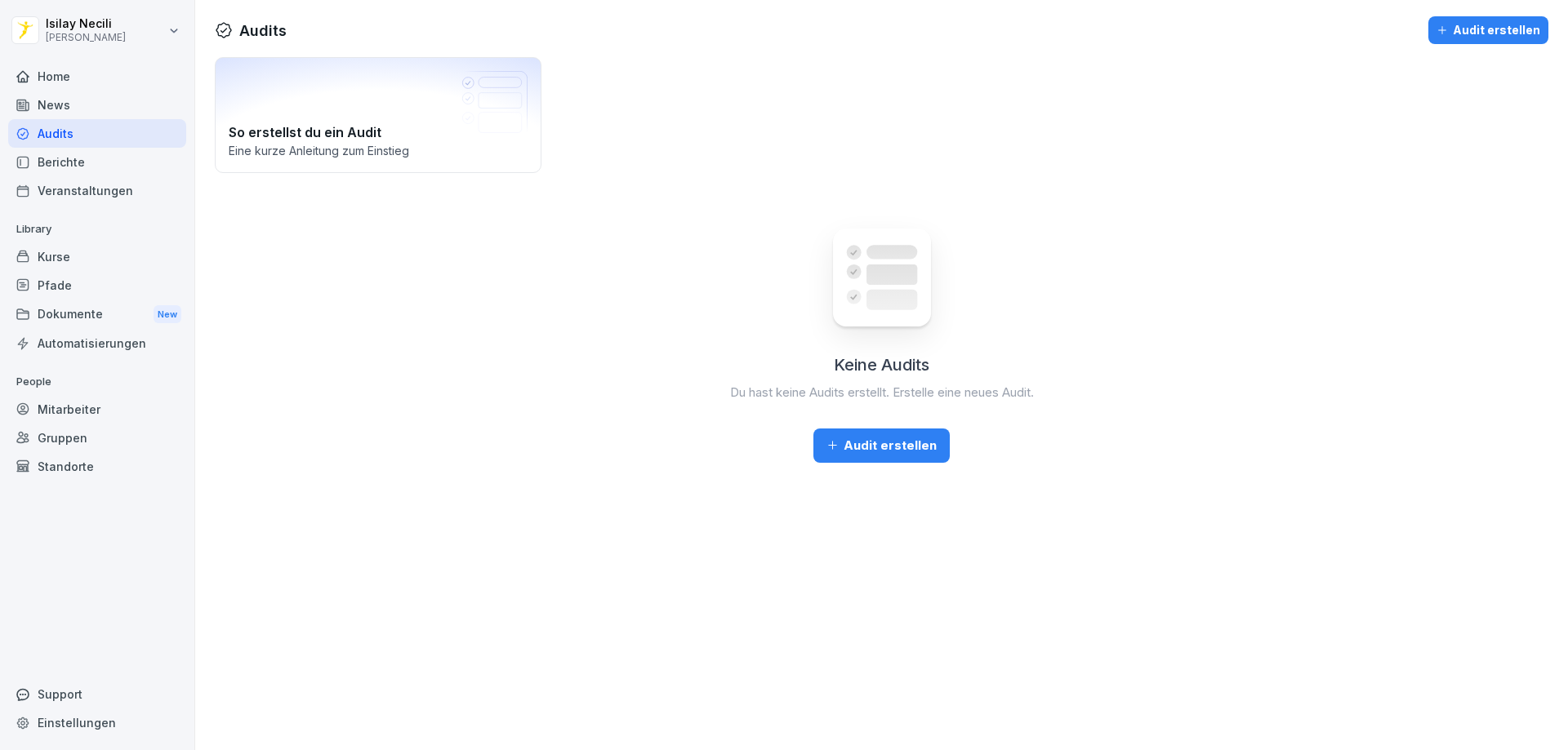
click at [890, 442] on div "Audit erstellen" at bounding box center [881, 445] width 111 height 18
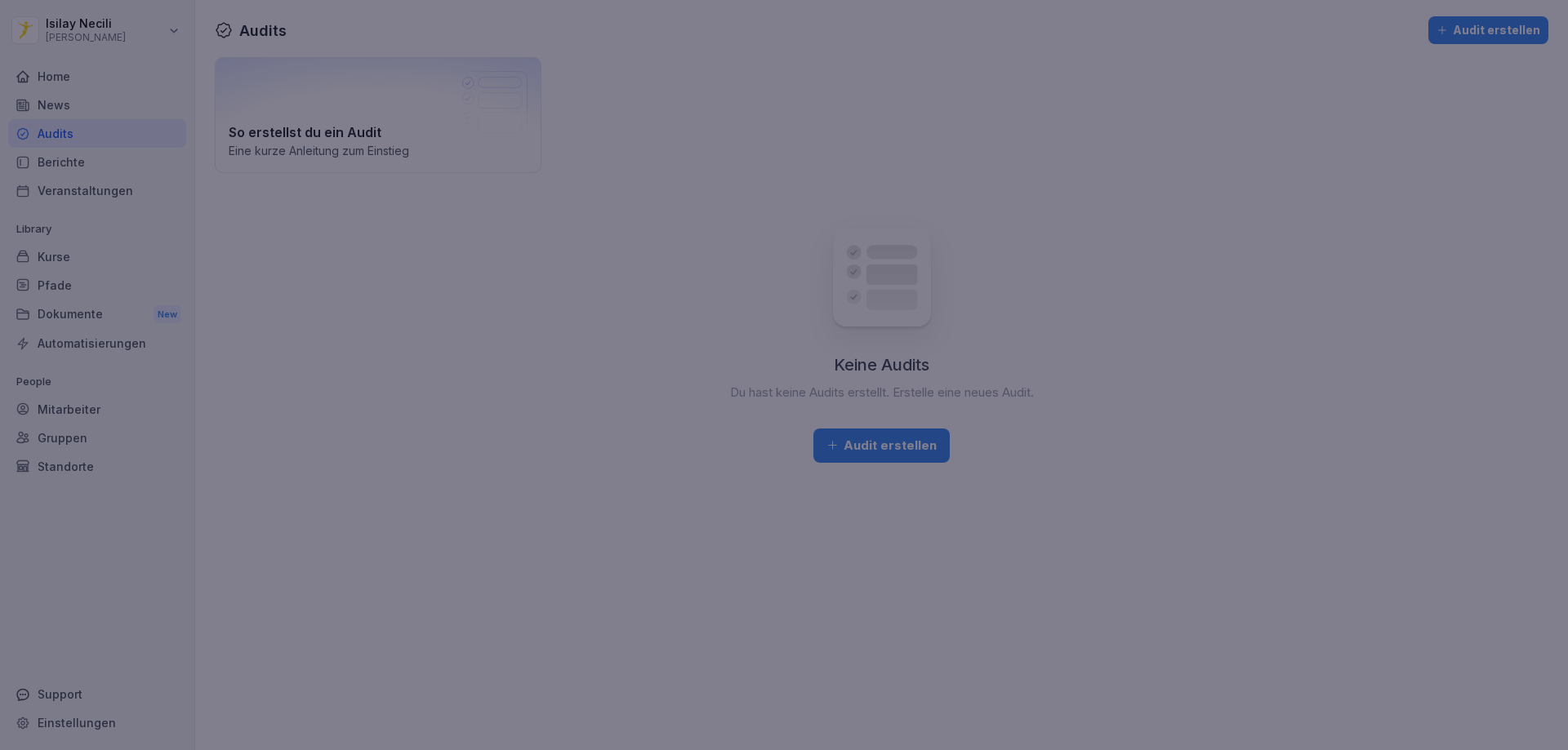
click at [1247, 403] on div at bounding box center [784, 375] width 1568 height 750
